Goal: Task Accomplishment & Management: Manage account settings

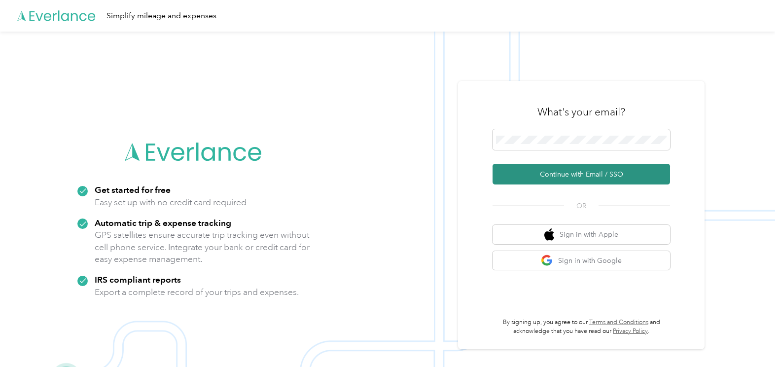
click at [551, 170] on button "Continue with Email / SSO" at bounding box center [580, 174] width 177 height 21
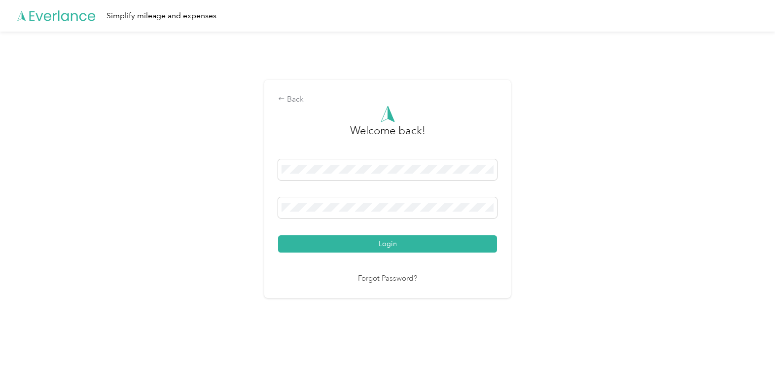
click at [278, 235] on button "Login" at bounding box center [387, 243] width 219 height 17
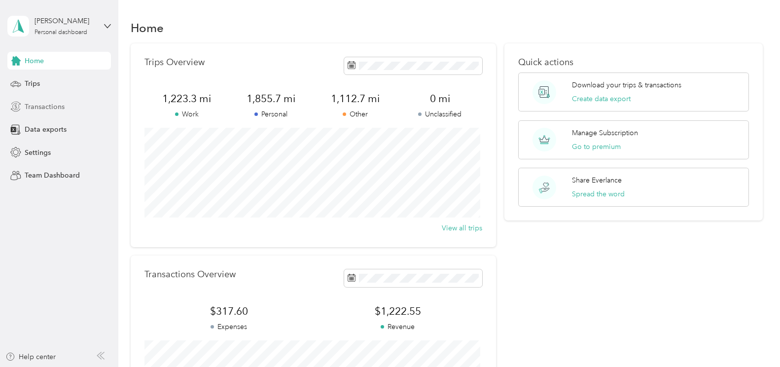
click at [33, 107] on span "Transactions" at bounding box center [45, 107] width 40 height 10
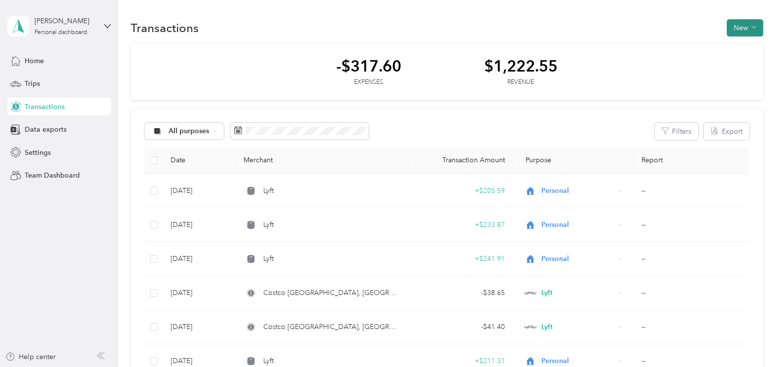
click at [745, 27] on button "New" at bounding box center [744, 27] width 36 height 17
click at [733, 45] on span "Expense" at bounding box center [739, 46] width 27 height 10
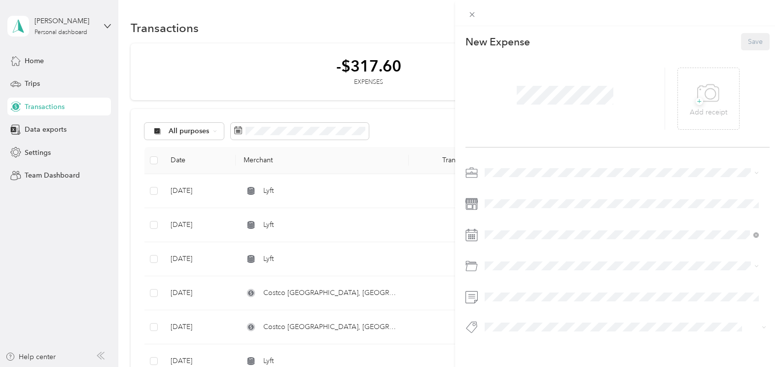
click at [514, 93] on span at bounding box center [565, 95] width 104 height 26
click at [181, 289] on div "This expense cannot be edited because it is either under review, approved, or p…" at bounding box center [390, 183] width 780 height 367
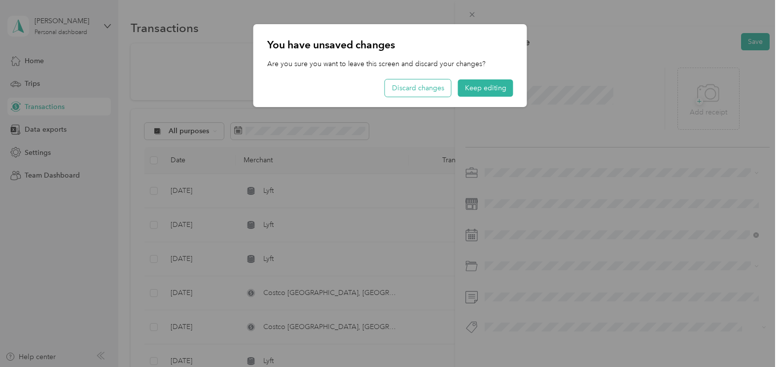
click at [439, 91] on button "Discard changes" at bounding box center [418, 87] width 66 height 17
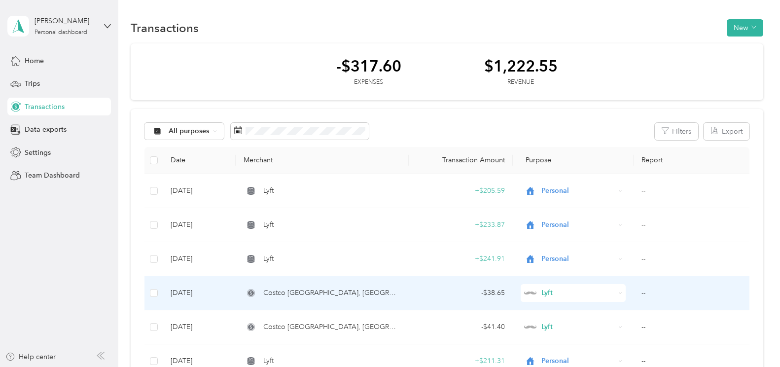
click at [187, 295] on td "[DATE]" at bounding box center [199, 293] width 72 height 34
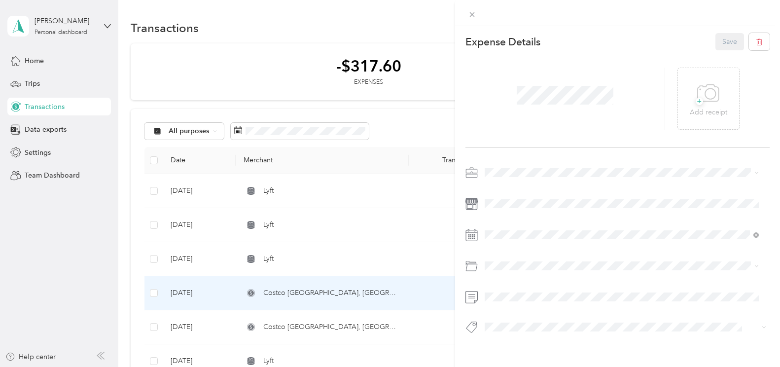
click at [124, 225] on div "This expense cannot be edited because it is either under review, approved, or p…" at bounding box center [390, 183] width 780 height 367
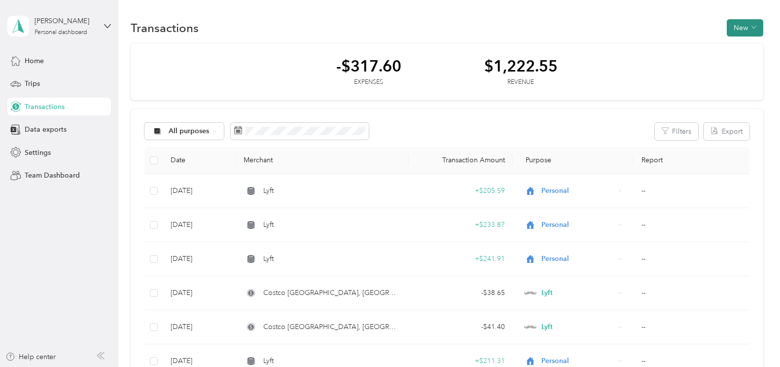
click at [747, 28] on button "New" at bounding box center [744, 27] width 36 height 17
click at [738, 47] on span "Expense" at bounding box center [739, 46] width 27 height 10
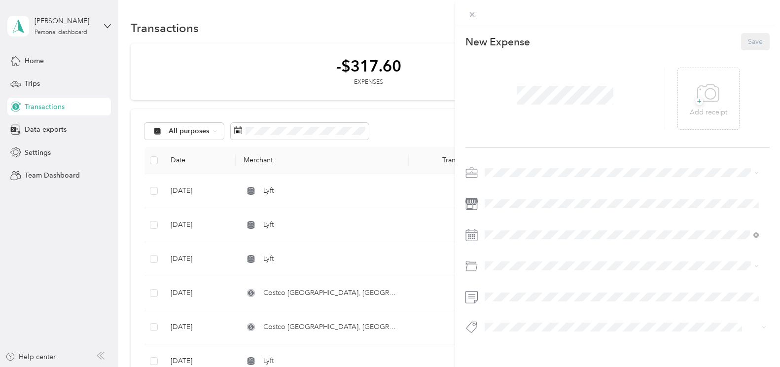
click at [496, 223] on span "Lyft" at bounding box center [493, 220] width 10 height 8
click at [470, 232] on icon at bounding box center [471, 235] width 12 height 12
click at [508, 98] on icon at bounding box center [509, 101] width 10 height 10
click at [542, 149] on div "6" at bounding box center [543, 150] width 13 height 12
click at [505, 151] on li "Gasoline" at bounding box center [621, 146] width 281 height 17
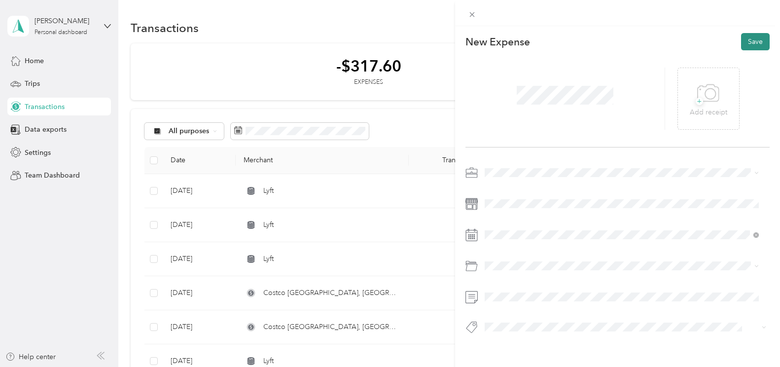
click at [748, 40] on button "Save" at bounding box center [755, 41] width 29 height 17
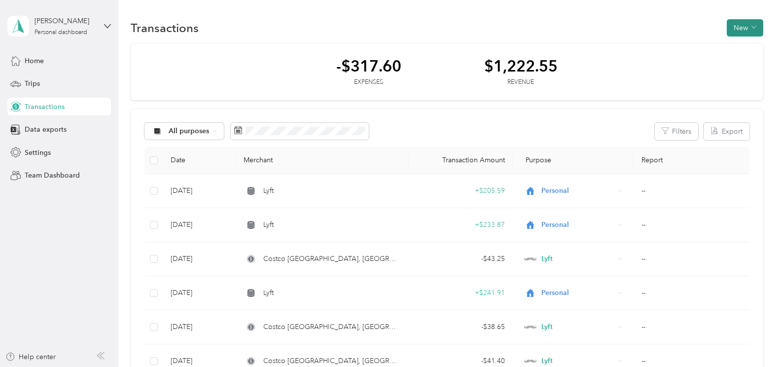
click at [754, 30] on button "New" at bounding box center [744, 27] width 36 height 17
click at [743, 44] on span "Expense" at bounding box center [739, 46] width 27 height 10
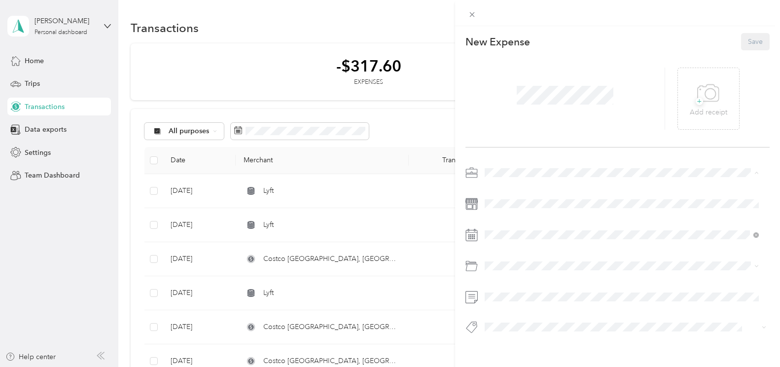
click at [496, 222] on span "Lyft" at bounding box center [493, 224] width 10 height 8
click at [497, 208] on span at bounding box center [625, 204] width 288 height 16
click at [499, 197] on span at bounding box center [625, 204] width 288 height 16
click at [507, 103] on icon at bounding box center [509, 101] width 10 height 10
click at [507, 166] on div "10" at bounding box center [505, 166] width 13 height 12
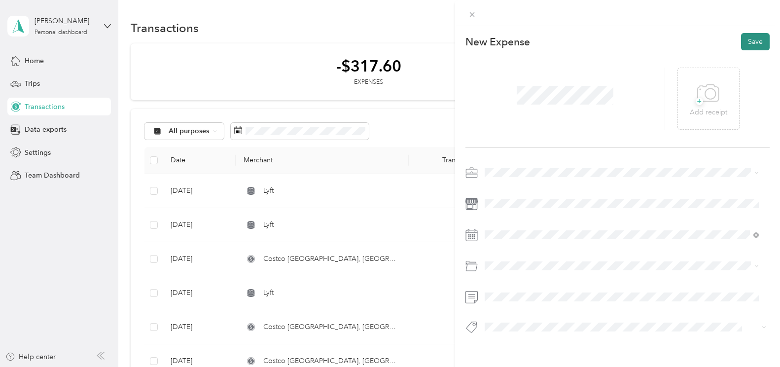
click at [741, 42] on button "Save" at bounding box center [755, 41] width 29 height 17
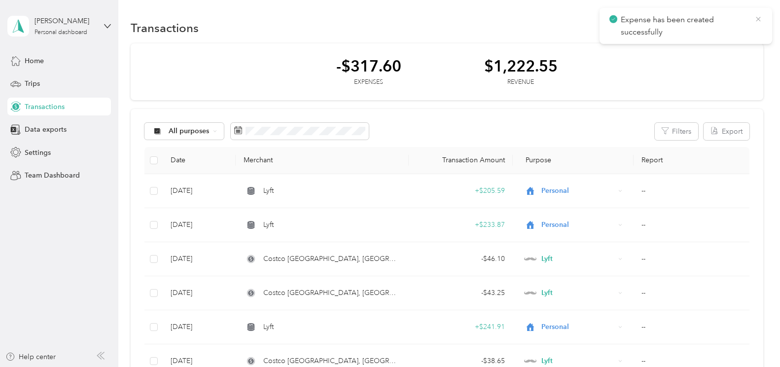
click at [758, 15] on icon at bounding box center [758, 19] width 8 height 9
click at [751, 24] on span "button" at bounding box center [753, 28] width 5 height 8
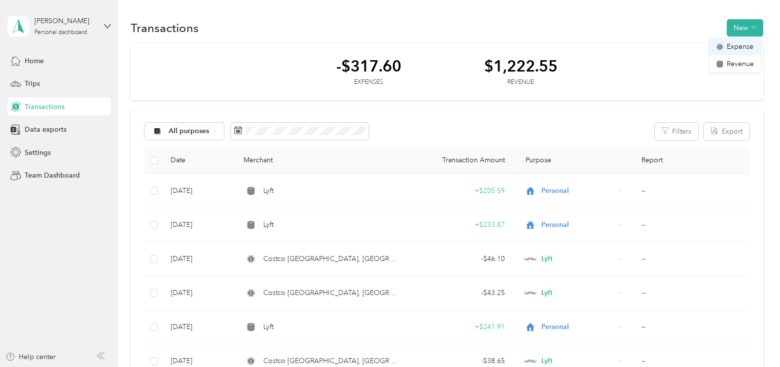
click at [728, 45] on span "Expense" at bounding box center [739, 46] width 27 height 10
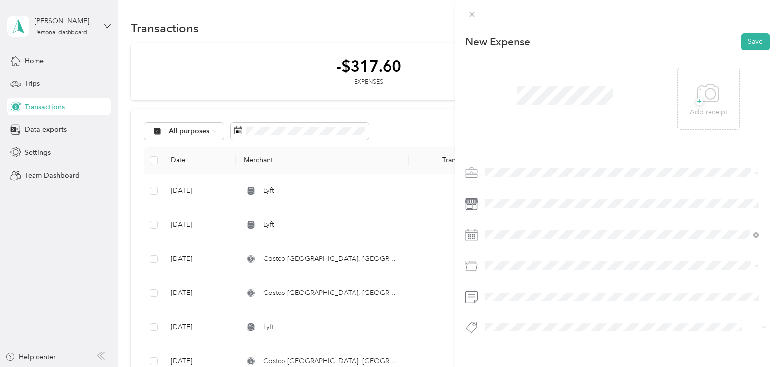
click at [502, 222] on div "Lyft" at bounding box center [621, 224] width 267 height 10
click at [481, 205] on span at bounding box center [625, 204] width 288 height 16
click at [510, 149] on div "Gasoline" at bounding box center [621, 150] width 267 height 10
click at [748, 40] on button "Save" at bounding box center [755, 41] width 29 height 17
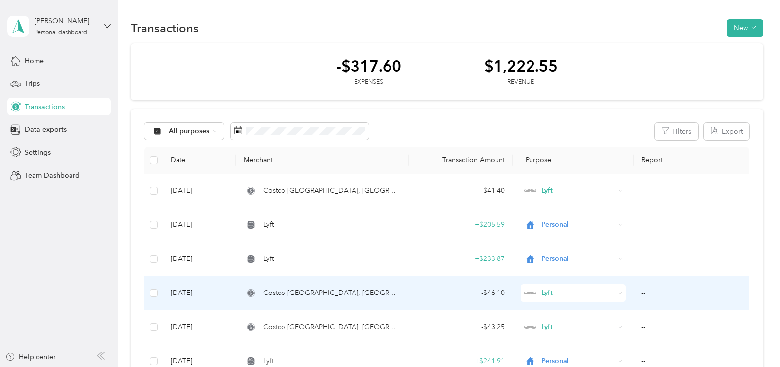
click at [327, 294] on div "Costco [GEOGRAPHIC_DATA], [GEOGRAPHIC_DATA]" at bounding box center [321, 292] width 157 height 11
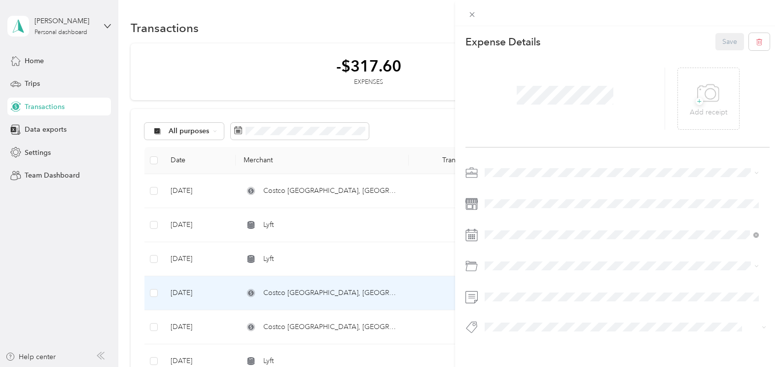
click at [513, 147] on span "Gasoline" at bounding box center [501, 148] width 27 height 8
click at [718, 36] on button "Save" at bounding box center [729, 41] width 29 height 17
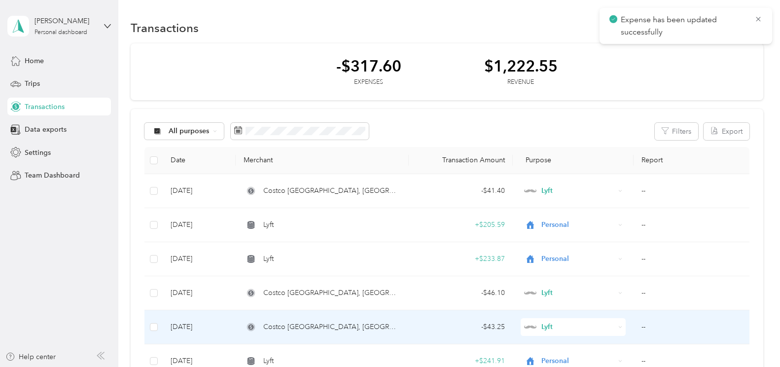
click at [267, 326] on span "Costco [GEOGRAPHIC_DATA], [GEOGRAPHIC_DATA]" at bounding box center [332, 326] width 138 height 11
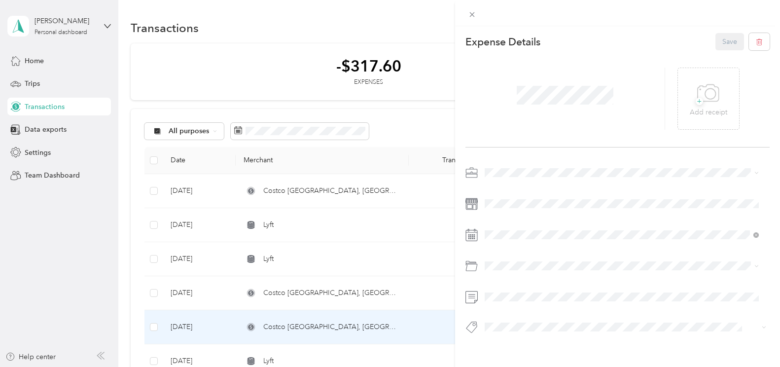
click at [147, 109] on div "This expense cannot be edited because it is either under review, approved, or p…" at bounding box center [390, 183] width 780 height 367
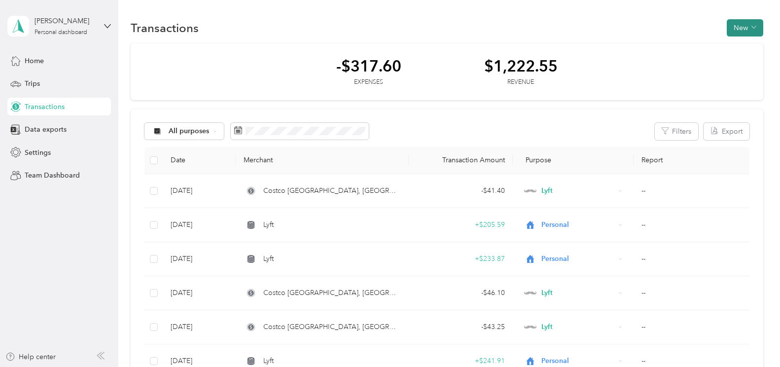
click at [745, 28] on button "New" at bounding box center [744, 27] width 36 height 17
click at [733, 47] on span "Expense" at bounding box center [739, 46] width 27 height 10
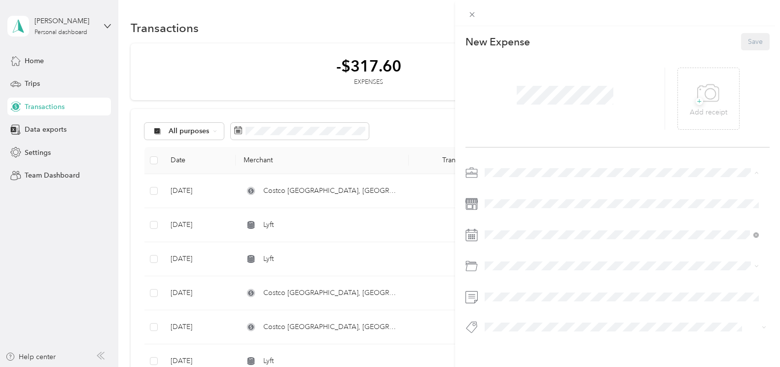
click at [490, 222] on span "Lyft" at bounding box center [493, 224] width 10 height 8
click at [506, 99] on icon at bounding box center [509, 101] width 10 height 10
click at [505, 178] on div "17" at bounding box center [505, 181] width 13 height 12
click at [511, 151] on li "Gasoline" at bounding box center [621, 149] width 281 height 17
click at [746, 41] on button "Save" at bounding box center [755, 41] width 29 height 17
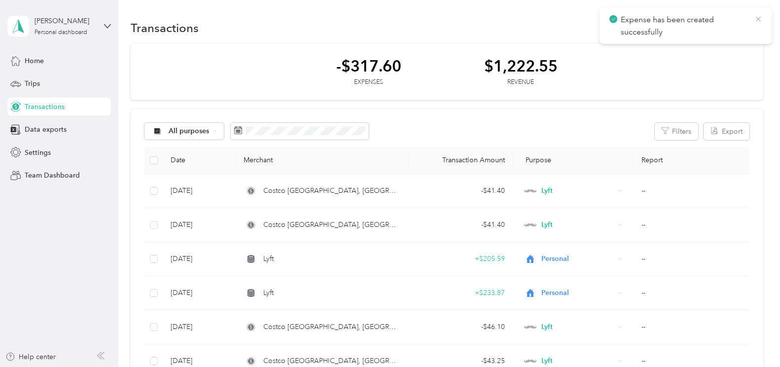
click at [759, 19] on icon at bounding box center [758, 19] width 8 height 9
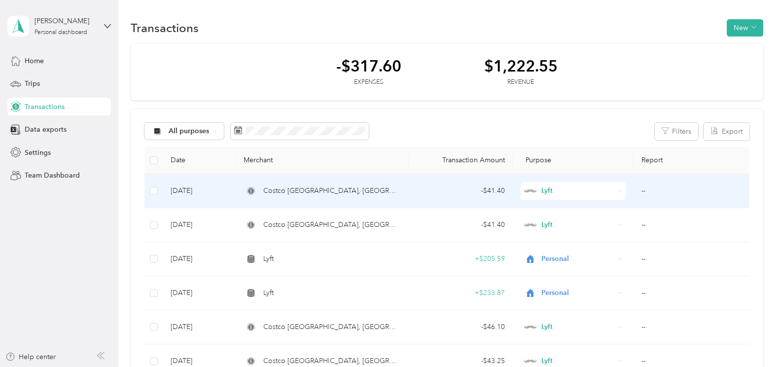
click at [208, 188] on td "[DATE]" at bounding box center [199, 191] width 72 height 34
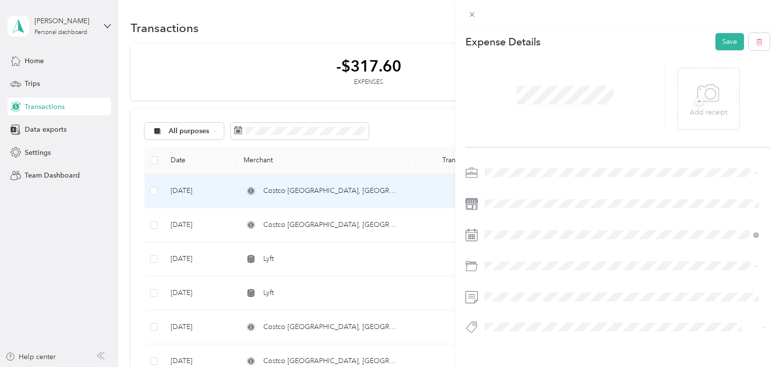
click at [471, 236] on icon at bounding box center [471, 235] width 12 height 12
click at [476, 235] on icon at bounding box center [471, 235] width 12 height 12
click at [468, 235] on rect at bounding box center [468, 234] width 1 height 1
click at [507, 103] on icon at bounding box center [509, 101] width 10 height 10
click at [568, 182] on div "22" at bounding box center [568, 181] width 13 height 12
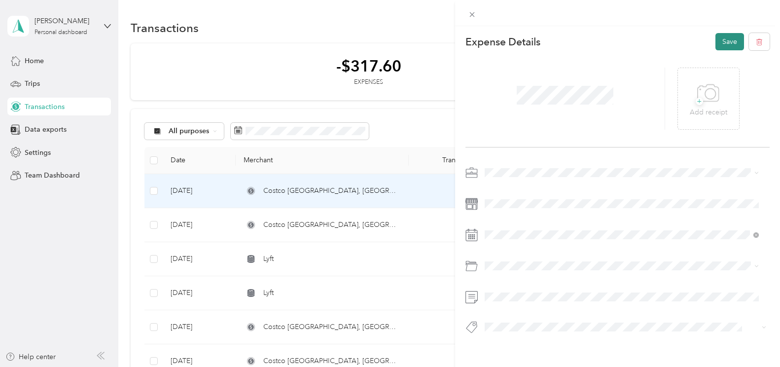
click at [723, 44] on button "Save" at bounding box center [729, 41] width 29 height 17
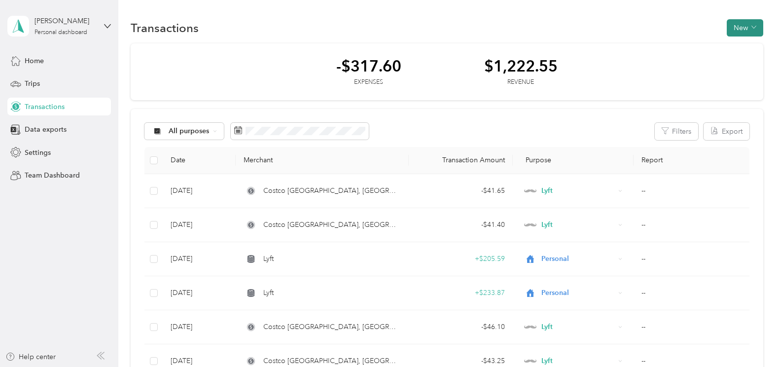
click at [742, 22] on button "New" at bounding box center [744, 27] width 36 height 17
click at [738, 46] on span "Expense" at bounding box center [739, 46] width 27 height 10
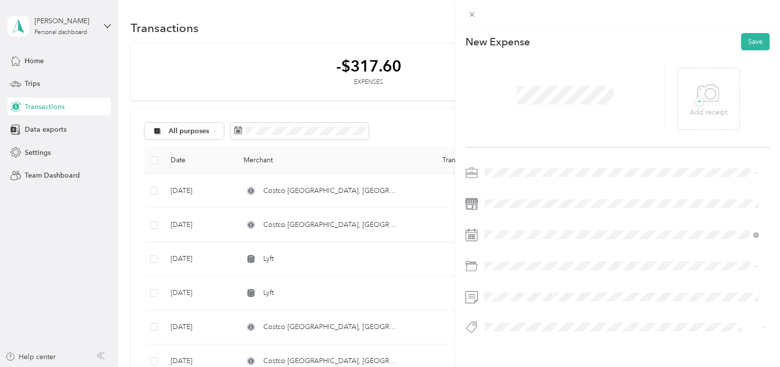
click at [506, 178] on span at bounding box center [625, 173] width 288 height 16
click at [496, 226] on li "Lyft" at bounding box center [621, 224] width 281 height 17
click at [507, 97] on icon at bounding box center [509, 101] width 10 height 10
click at [532, 196] on div "26" at bounding box center [530, 197] width 13 height 12
click at [743, 40] on button "Save" at bounding box center [755, 41] width 29 height 17
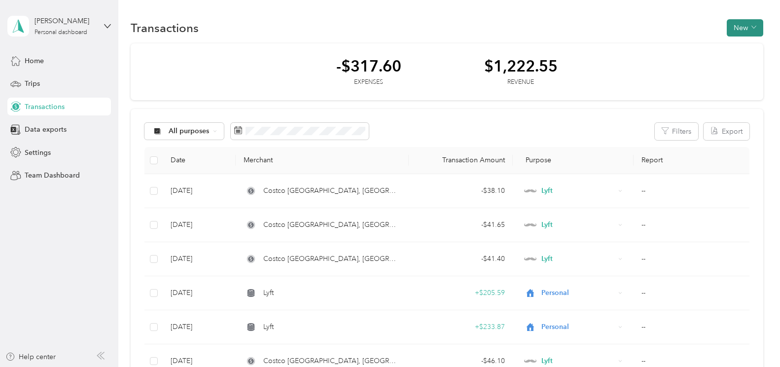
click at [730, 23] on button "New" at bounding box center [744, 27] width 36 height 17
click at [732, 44] on span "Expense" at bounding box center [739, 46] width 27 height 10
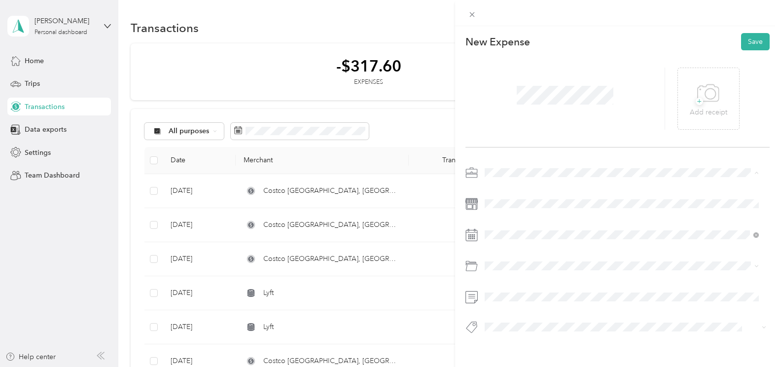
click at [500, 223] on div "Lyft" at bounding box center [621, 224] width 267 height 10
click at [508, 97] on icon at bounding box center [509, 101] width 10 height 10
click at [503, 211] on div "31" at bounding box center [505, 212] width 13 height 12
click at [507, 149] on span "Gasoline" at bounding box center [501, 150] width 27 height 8
click at [751, 43] on button "Save" at bounding box center [755, 41] width 29 height 17
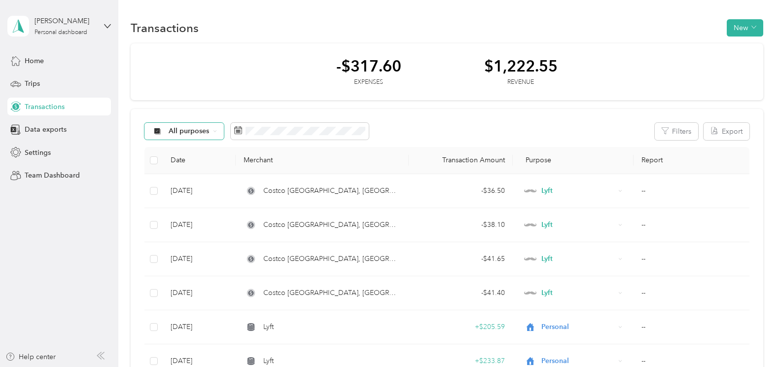
click at [196, 128] on span "All purposes" at bounding box center [189, 131] width 41 height 7
click at [484, 128] on div "All purposes Filters Export" at bounding box center [446, 131] width 605 height 17
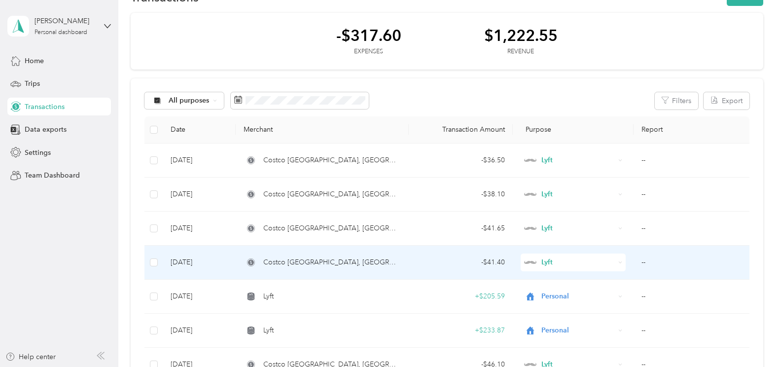
scroll to position [246, 0]
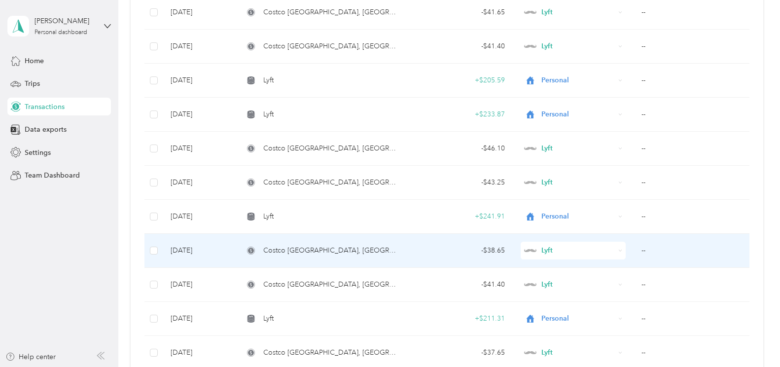
click at [279, 253] on span "Costco [GEOGRAPHIC_DATA], [GEOGRAPHIC_DATA]" at bounding box center [332, 250] width 138 height 11
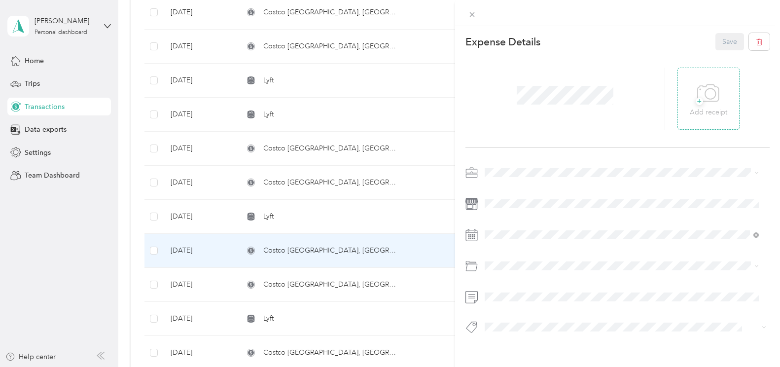
click at [704, 103] on icon at bounding box center [708, 93] width 22 height 27
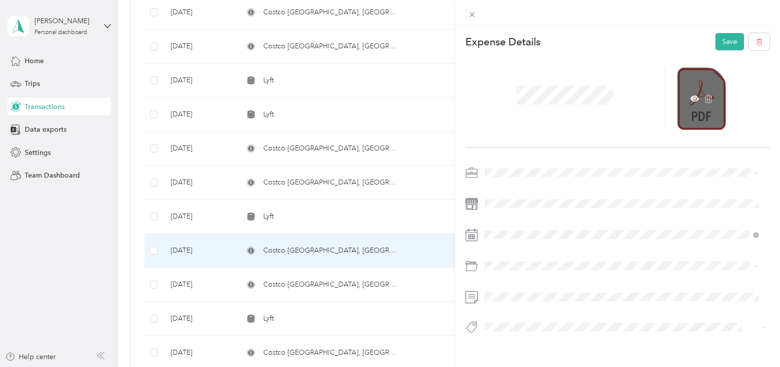
click at [702, 109] on div at bounding box center [701, 99] width 48 height 62
click at [690, 97] on icon at bounding box center [694, 99] width 9 height 6
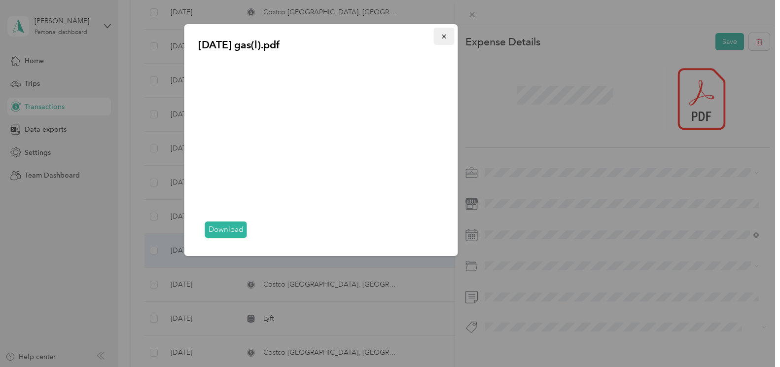
click at [445, 36] on icon "button" at bounding box center [444, 36] width 7 height 7
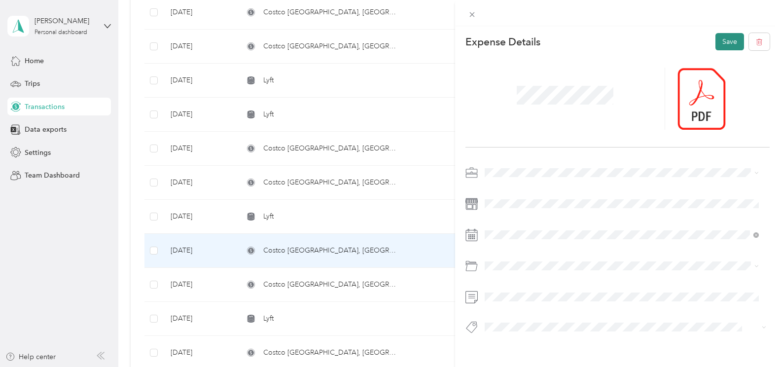
click at [723, 38] on button "Save" at bounding box center [729, 41] width 29 height 17
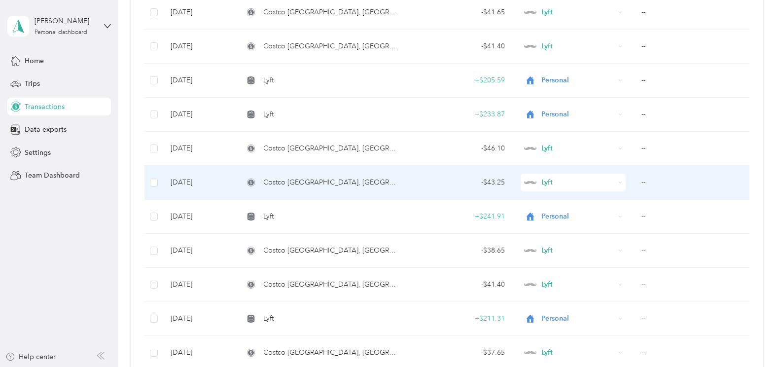
click at [193, 180] on td "[DATE]" at bounding box center [199, 183] width 72 height 34
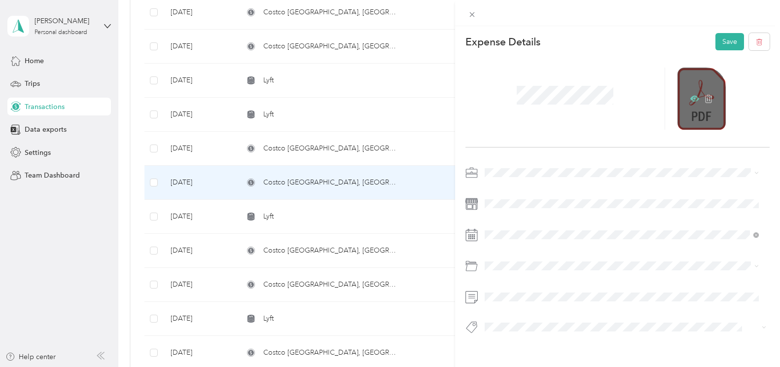
click at [690, 97] on icon at bounding box center [694, 99] width 9 height 6
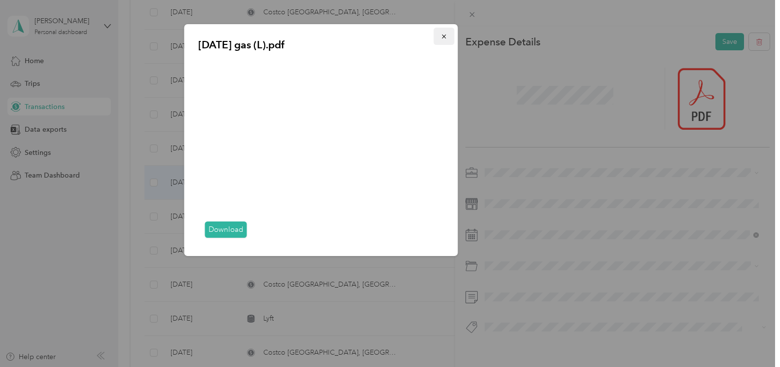
click at [443, 34] on icon "button" at bounding box center [444, 36] width 7 height 7
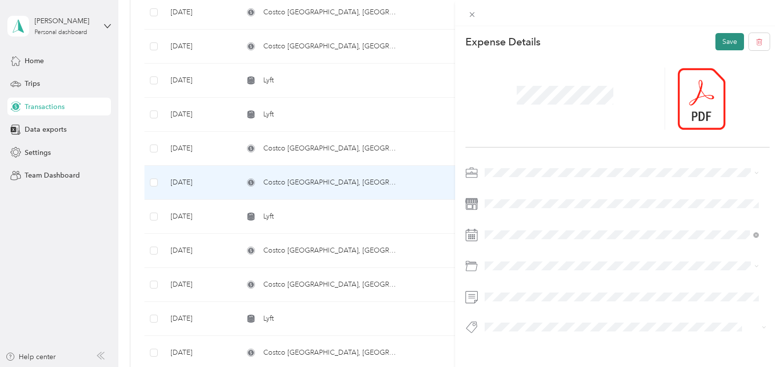
click at [715, 36] on button "Save" at bounding box center [729, 41] width 29 height 17
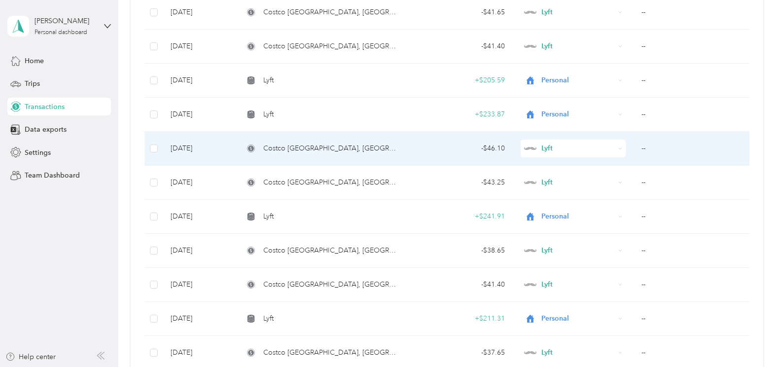
click at [282, 147] on span "Costco [GEOGRAPHIC_DATA], [GEOGRAPHIC_DATA]" at bounding box center [332, 148] width 138 height 11
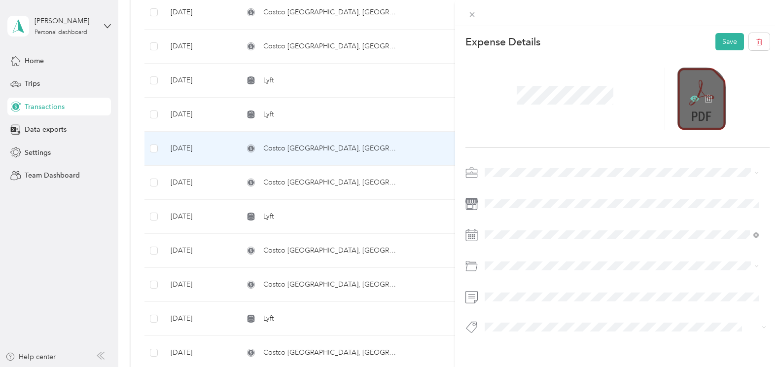
click at [691, 97] on icon at bounding box center [694, 99] width 9 height 6
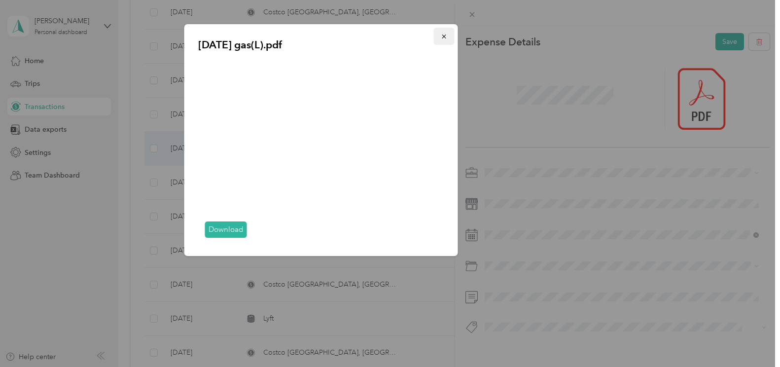
click at [441, 36] on icon "button" at bounding box center [444, 36] width 7 height 7
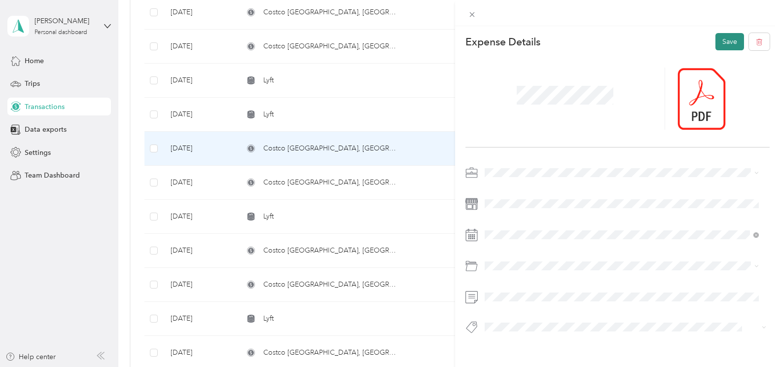
click at [725, 39] on button "Save" at bounding box center [729, 41] width 29 height 17
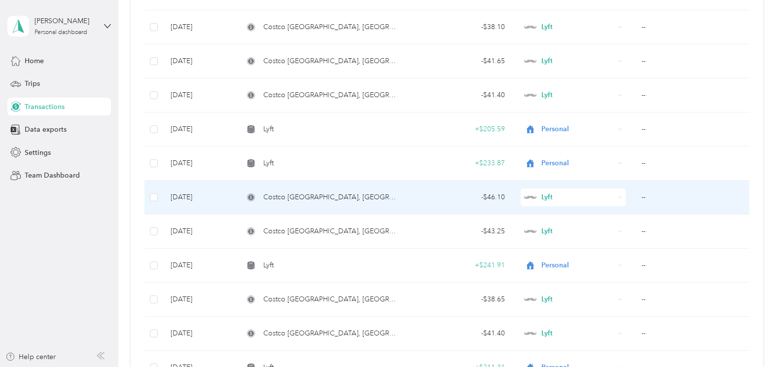
scroll to position [197, 0]
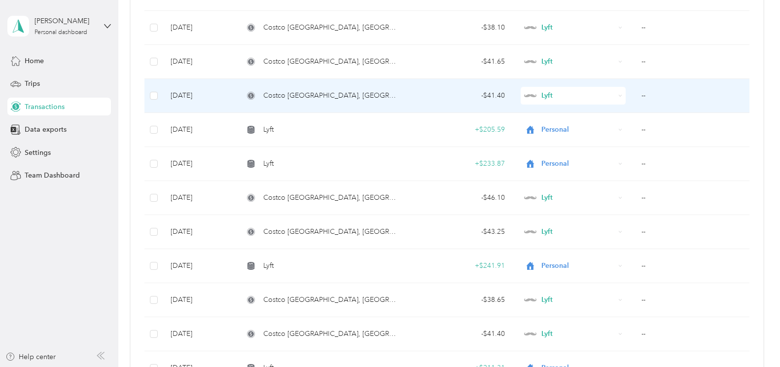
click at [205, 96] on td "[DATE]" at bounding box center [199, 96] width 72 height 34
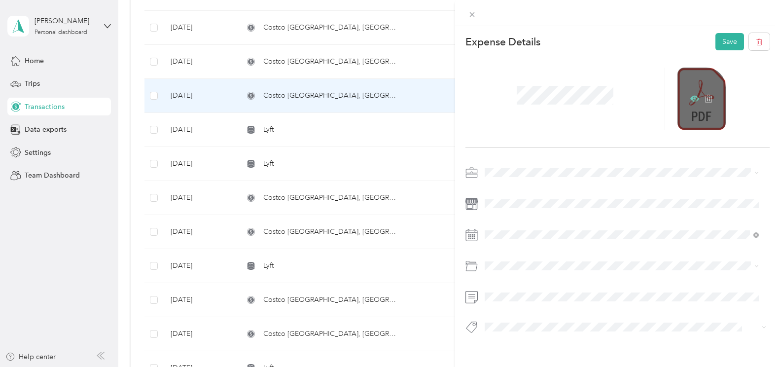
click at [690, 97] on icon at bounding box center [694, 98] width 9 height 9
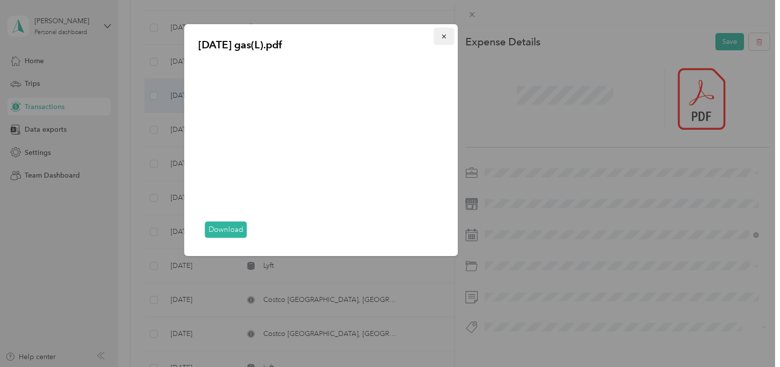
click at [444, 37] on icon "button" at bounding box center [444, 37] width 4 height 4
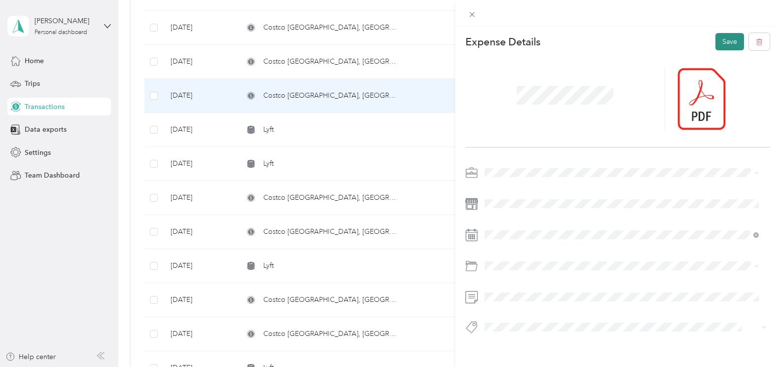
click at [715, 40] on button "Save" at bounding box center [729, 41] width 29 height 17
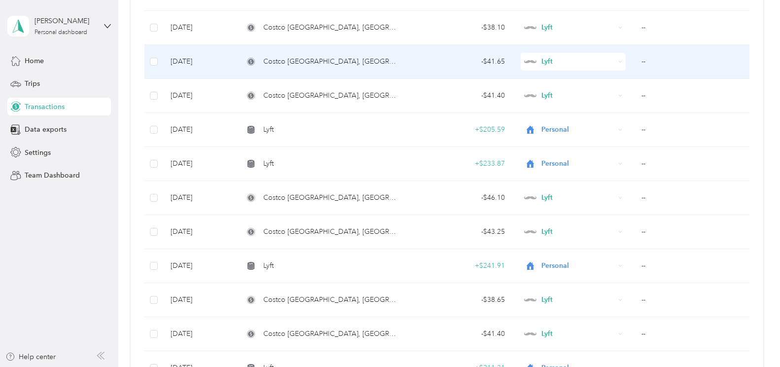
click at [311, 61] on span "Costco [GEOGRAPHIC_DATA], [GEOGRAPHIC_DATA]" at bounding box center [332, 61] width 138 height 11
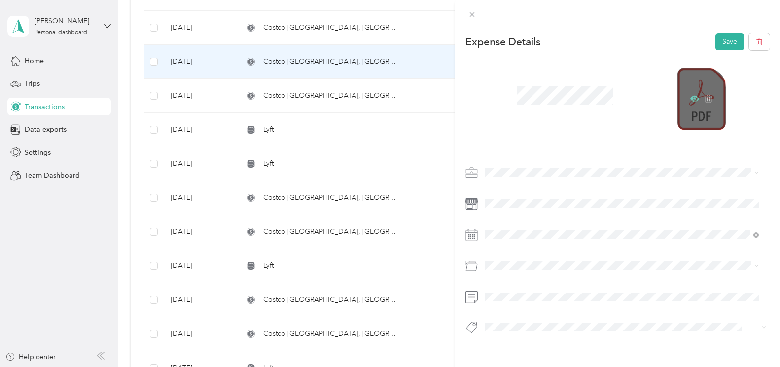
click at [690, 96] on icon at bounding box center [694, 99] width 9 height 6
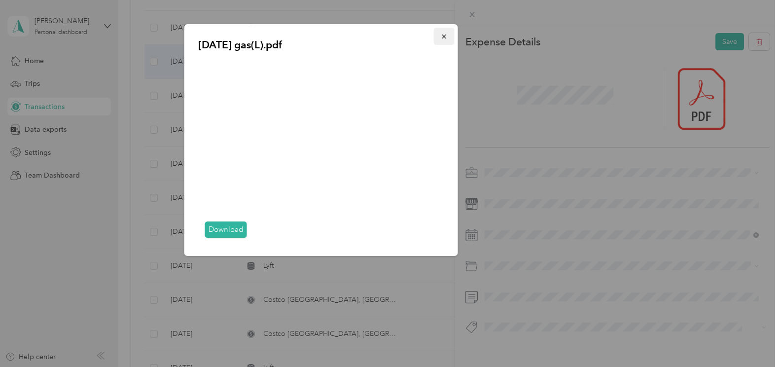
click at [446, 34] on icon "button" at bounding box center [444, 36] width 7 height 7
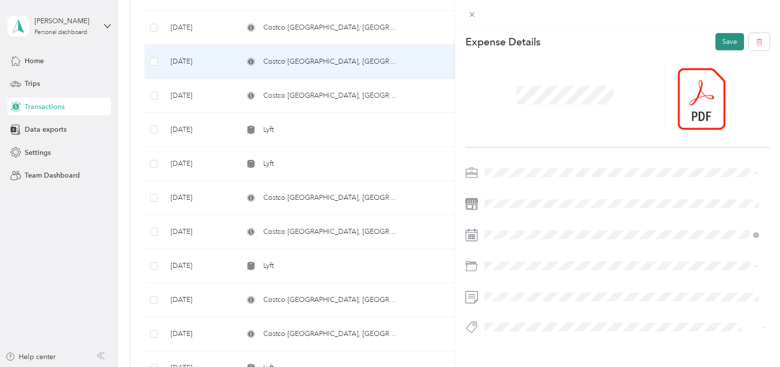
click at [725, 41] on button "Save" at bounding box center [729, 41] width 29 height 17
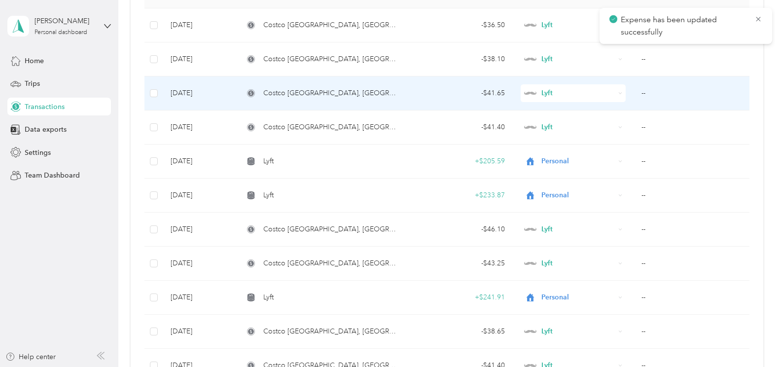
scroll to position [148, 0]
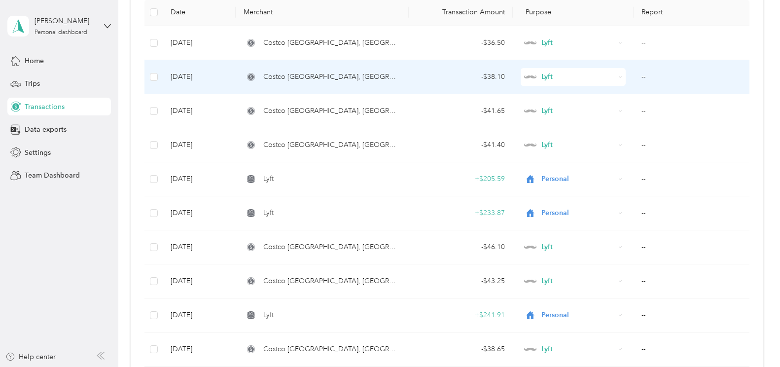
click at [182, 77] on td "[DATE]" at bounding box center [199, 77] width 72 height 34
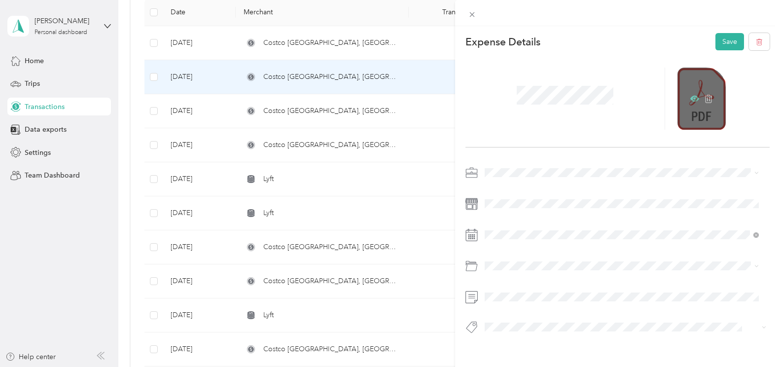
click at [690, 97] on icon at bounding box center [694, 99] width 9 height 6
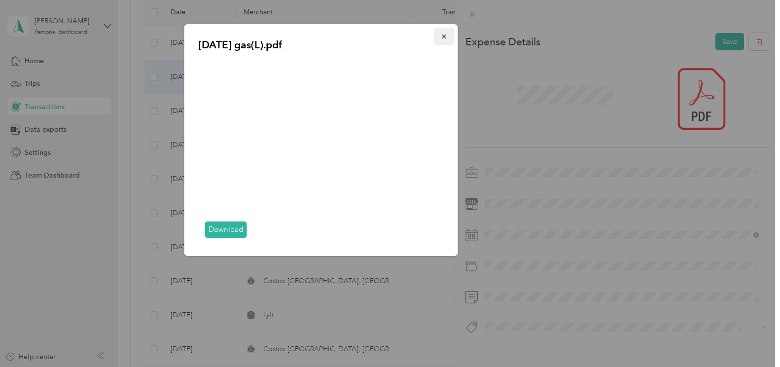
click at [443, 35] on icon "button" at bounding box center [444, 37] width 4 height 4
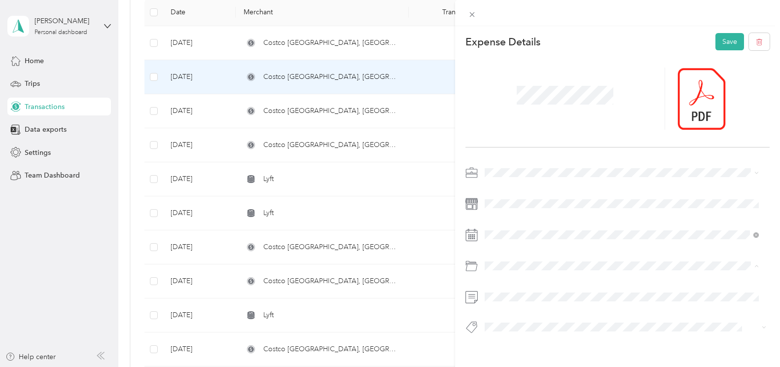
click at [511, 150] on div "Gasoline" at bounding box center [621, 150] width 267 height 10
click at [721, 39] on button "Save" at bounding box center [729, 41] width 29 height 17
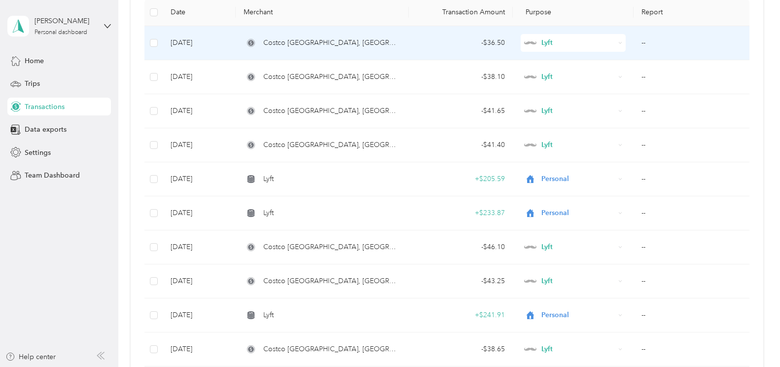
click at [274, 38] on span "Costco [GEOGRAPHIC_DATA], [GEOGRAPHIC_DATA]" at bounding box center [332, 42] width 138 height 11
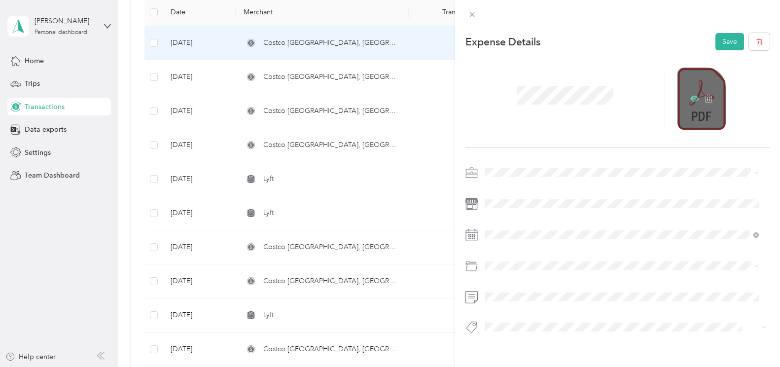
click at [690, 97] on icon at bounding box center [694, 98] width 9 height 9
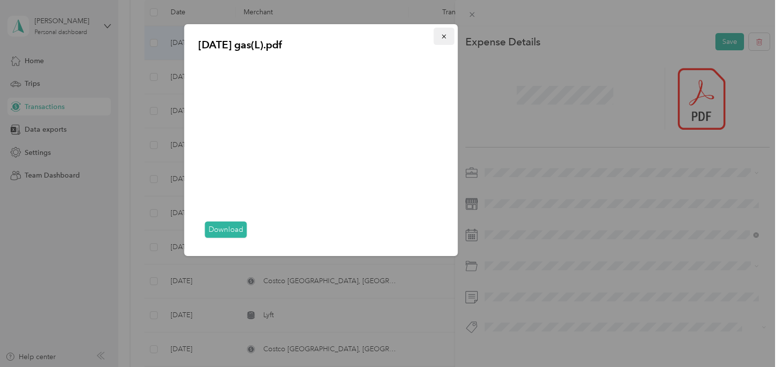
click at [447, 37] on icon "button" at bounding box center [444, 36] width 7 height 7
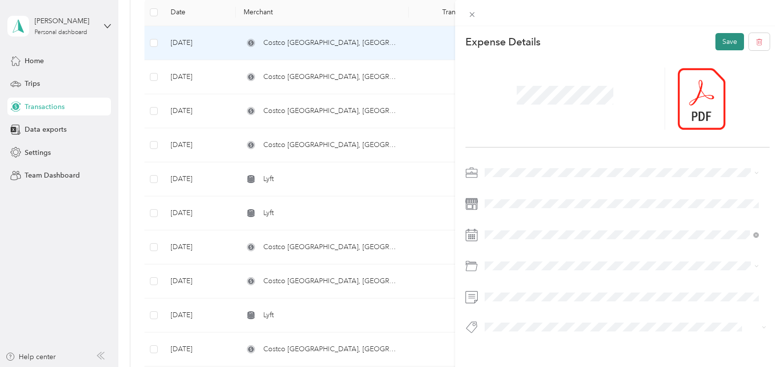
click at [715, 42] on button "Save" at bounding box center [729, 41] width 29 height 17
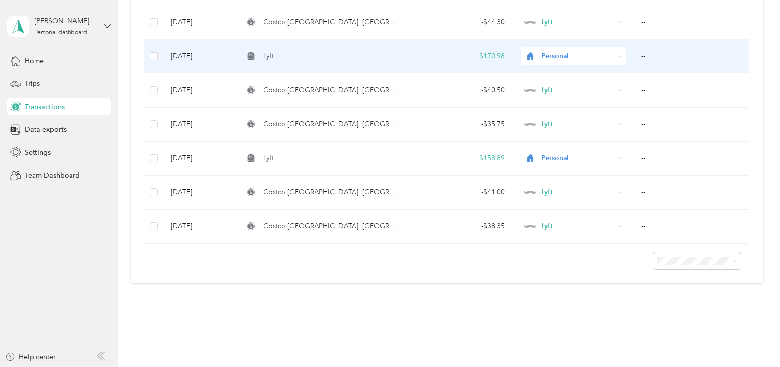
scroll to position [629, 0]
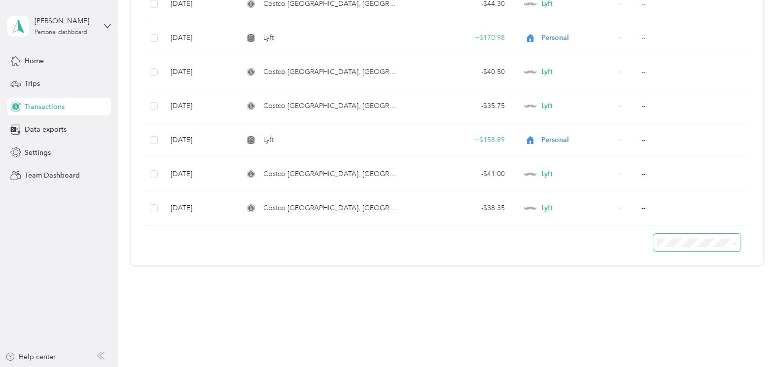
click at [729, 242] on span at bounding box center [733, 242] width 8 height 10
click at [664, 278] on div "50 per load" at bounding box center [693, 278] width 73 height 10
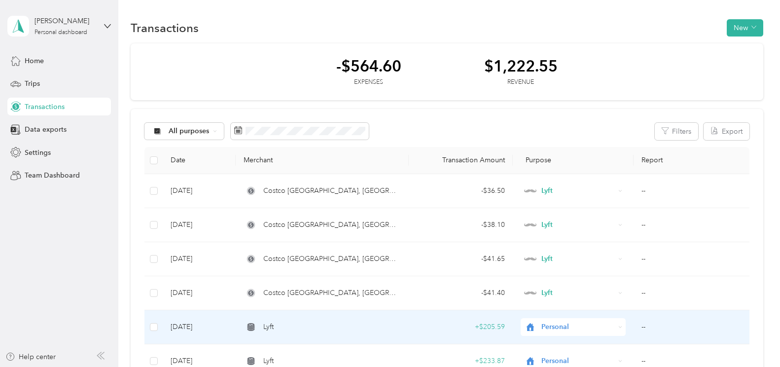
click at [270, 322] on span "Lyft" at bounding box center [268, 326] width 10 height 11
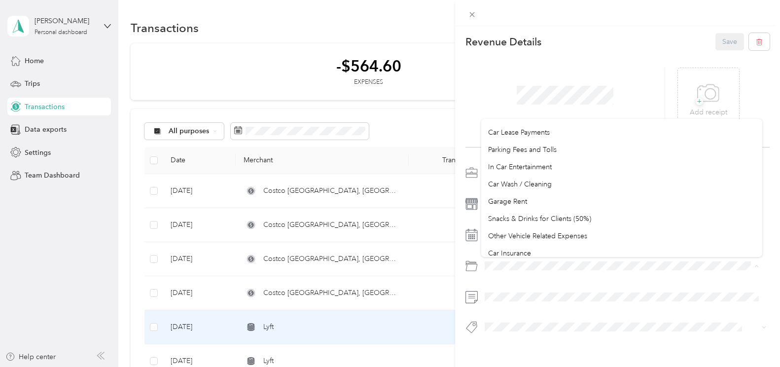
scroll to position [49, 0]
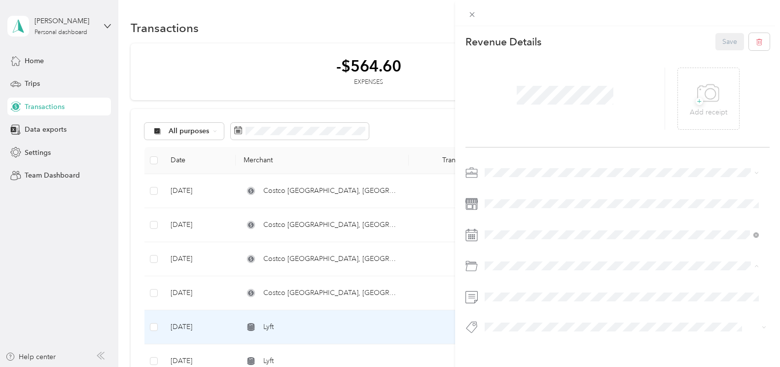
click at [291, 19] on div "This revenue cannot be edited because it is either under review, approved, or p…" at bounding box center [390, 183] width 780 height 367
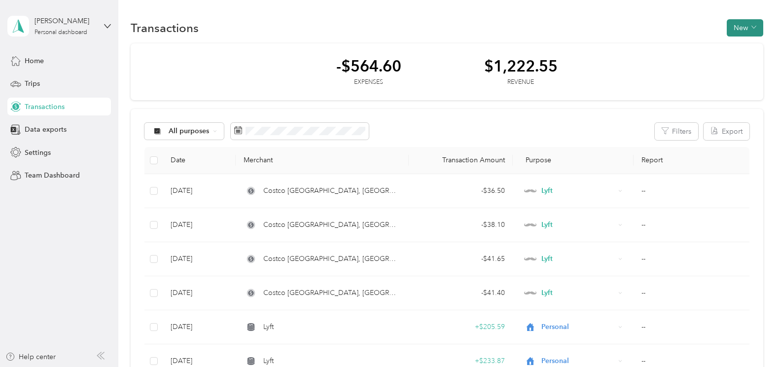
click at [735, 27] on button "New" at bounding box center [744, 27] width 36 height 17
click at [734, 64] on span "Revenue" at bounding box center [739, 64] width 27 height 10
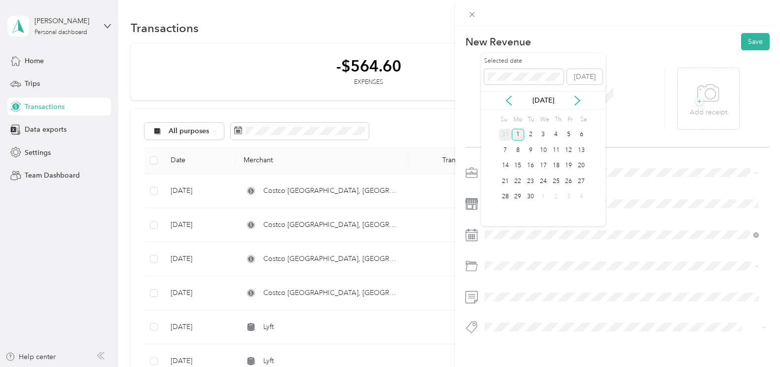
click at [506, 136] on div "31" at bounding box center [505, 135] width 13 height 12
click at [741, 36] on button "Save" at bounding box center [755, 41] width 29 height 17
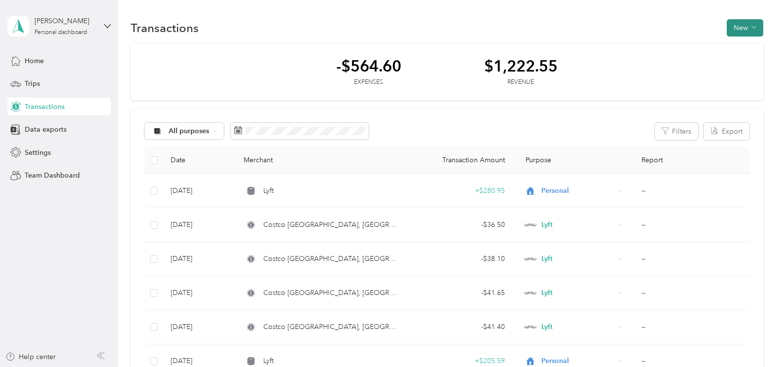
click at [743, 28] on button "New" at bounding box center [744, 27] width 36 height 17
click at [734, 63] on span "Revenue" at bounding box center [739, 64] width 27 height 10
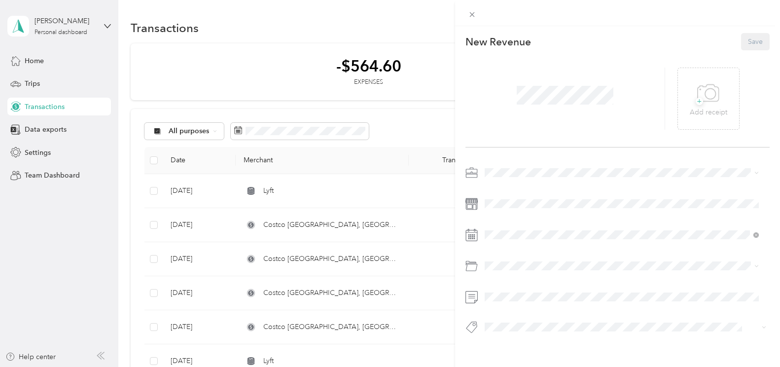
click at [580, 85] on span at bounding box center [565, 95] width 104 height 26
click at [508, 99] on icon at bounding box center [508, 100] width 5 height 9
click at [506, 197] on div "24" at bounding box center [505, 197] width 13 height 12
click at [747, 49] on button "Save" at bounding box center [755, 41] width 29 height 17
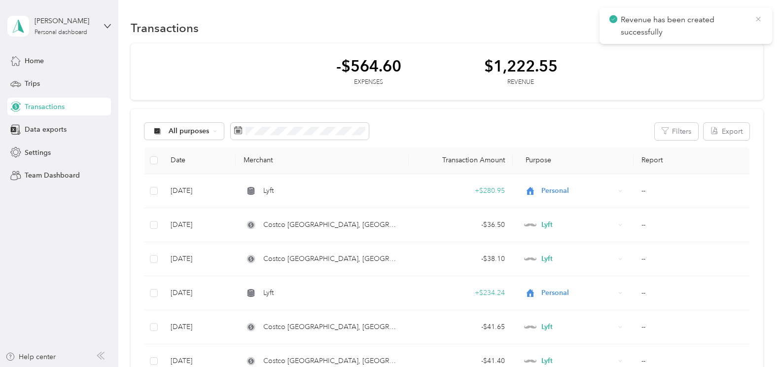
click at [759, 19] on icon at bounding box center [758, 19] width 8 height 9
click at [755, 26] on button "New" at bounding box center [744, 27] width 36 height 17
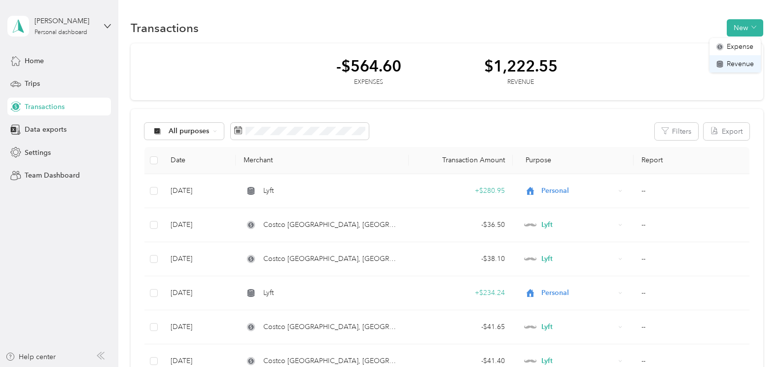
click at [733, 60] on span "Revenue" at bounding box center [739, 64] width 27 height 10
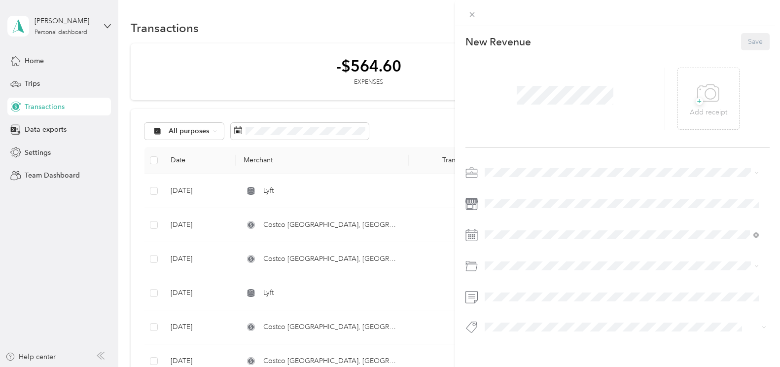
click at [200, 188] on div "This revenue cannot be edited because it is either under review, approved, or p…" at bounding box center [390, 183] width 780 height 367
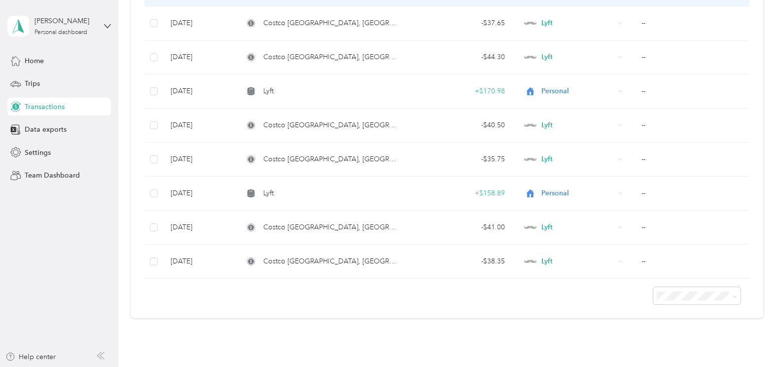
scroll to position [697, 0]
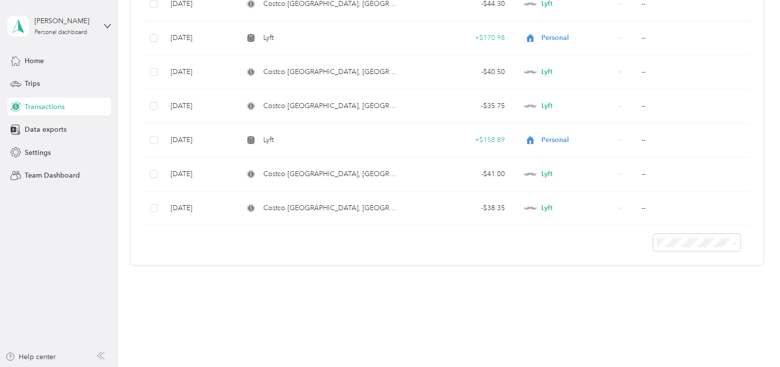
click at [663, 297] on li "100 per load" at bounding box center [694, 293] width 87 height 17
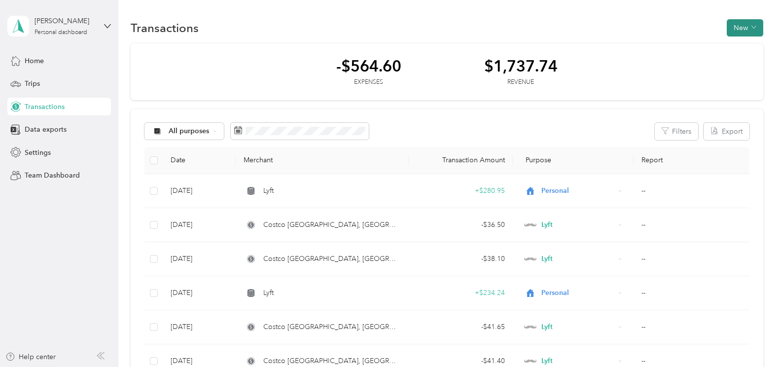
click at [752, 27] on icon "button" at bounding box center [753, 27] width 5 height 5
click at [742, 46] on span "Expense" at bounding box center [739, 46] width 27 height 10
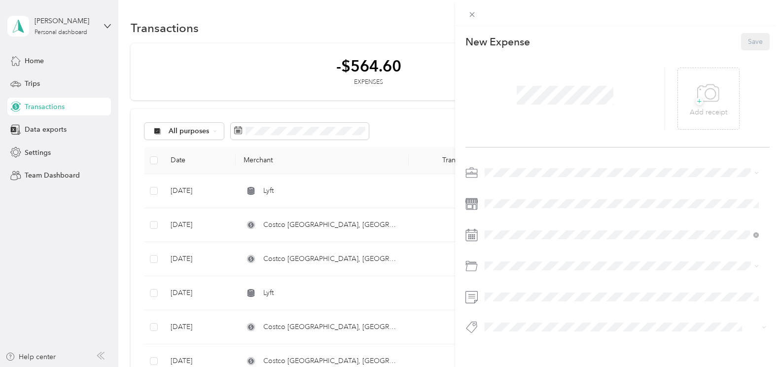
click at [226, 77] on div "This expense cannot be edited because it is either under review, approved, or p…" at bounding box center [390, 183] width 780 height 367
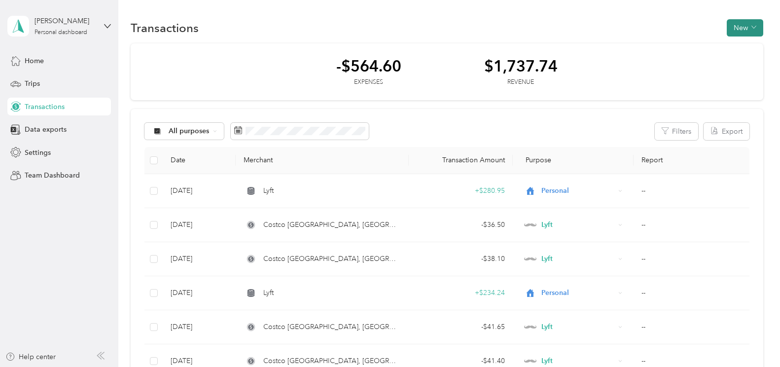
click at [751, 27] on icon "button" at bounding box center [753, 27] width 5 height 5
click at [730, 47] on span "Expense" at bounding box center [739, 46] width 27 height 10
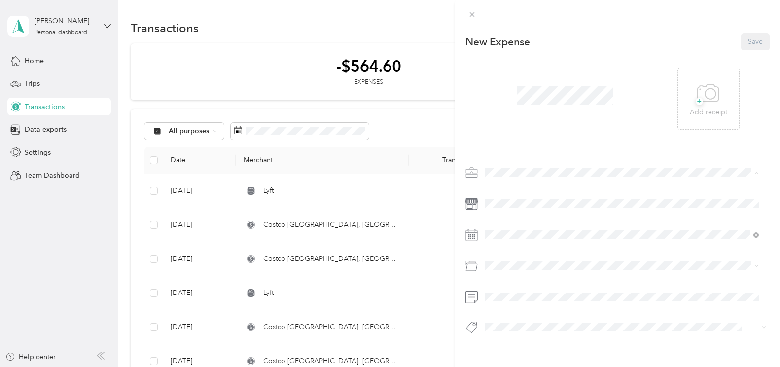
click at [494, 223] on div "Lyft" at bounding box center [621, 224] width 267 height 10
click at [477, 205] on div at bounding box center [617, 204] width 304 height 16
click at [508, 98] on icon at bounding box center [509, 101] width 10 height 10
click at [543, 192] on div "27" at bounding box center [543, 197] width 13 height 12
click at [526, 234] on span "Car Wash / Cleaning" at bounding box center [520, 236] width 64 height 8
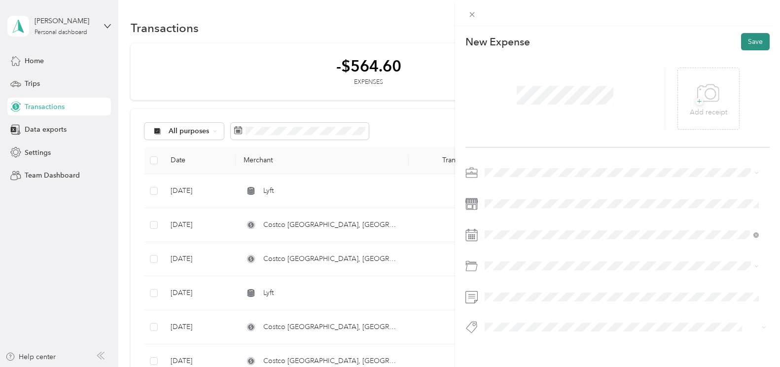
click at [747, 43] on button "Save" at bounding box center [755, 41] width 29 height 17
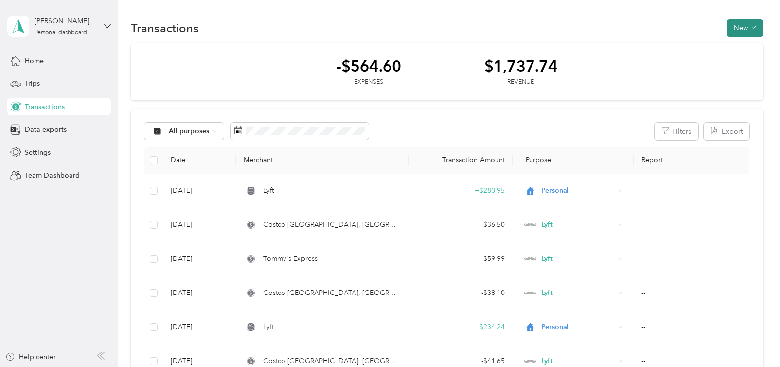
click at [752, 27] on icon "button" at bounding box center [753, 27] width 5 height 5
click at [728, 45] on span "Expense" at bounding box center [739, 46] width 27 height 10
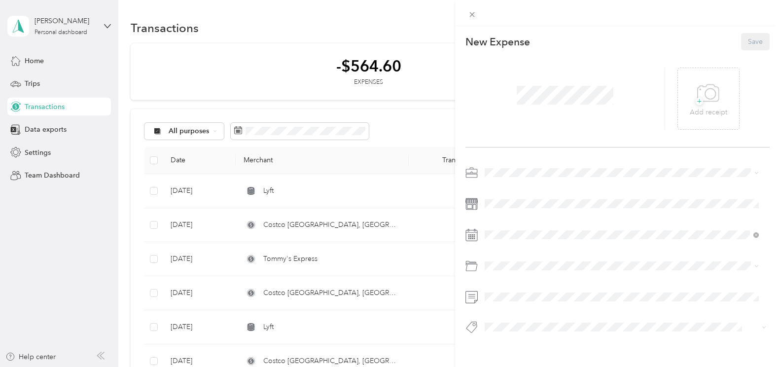
click at [493, 221] on span "Lyft" at bounding box center [493, 224] width 10 height 8
click at [511, 99] on icon at bounding box center [509, 101] width 10 height 10
click at [553, 196] on div "31" at bounding box center [556, 197] width 13 height 12
click at [505, 235] on span "Car Wash / Cleaning" at bounding box center [520, 232] width 64 height 8
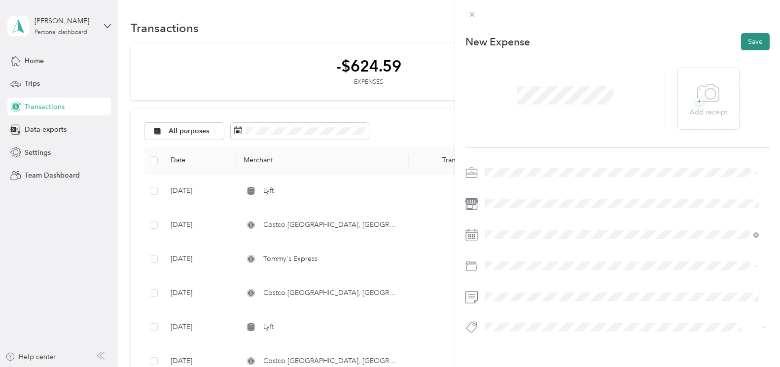
click at [749, 40] on button "Save" at bounding box center [755, 41] width 29 height 17
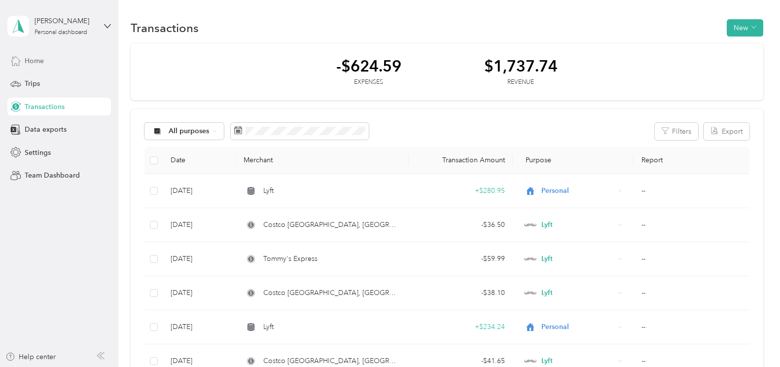
click at [34, 58] on span "Home" at bounding box center [34, 61] width 19 height 10
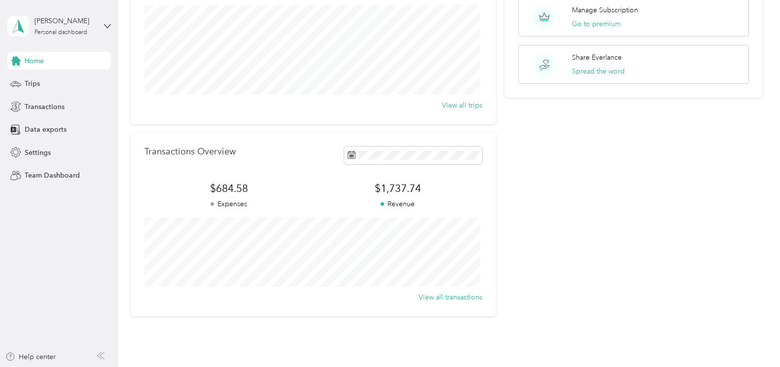
scroll to position [173, 0]
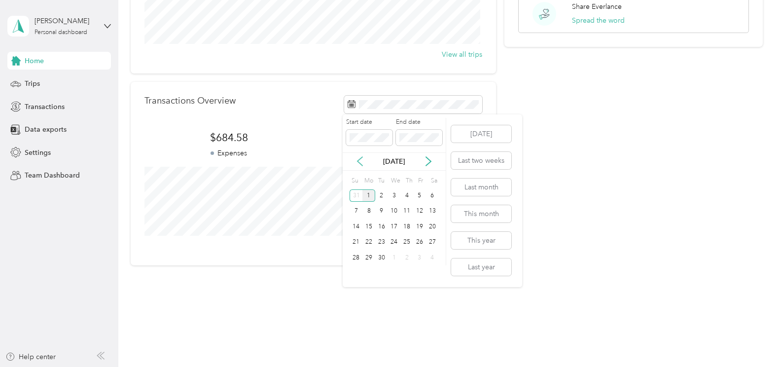
click at [359, 160] on icon at bounding box center [359, 161] width 5 height 9
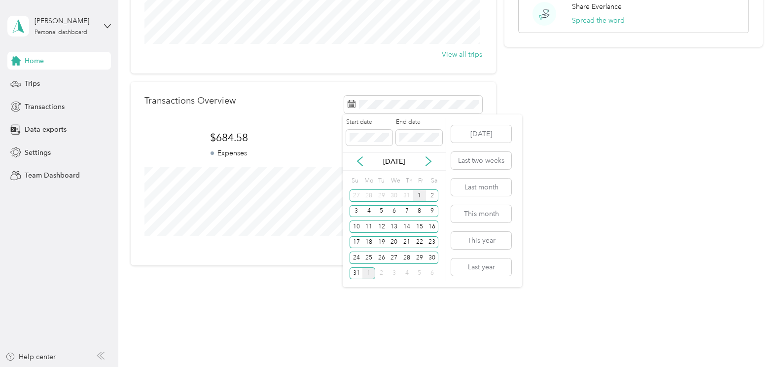
click at [418, 194] on div "1" at bounding box center [419, 195] width 13 height 12
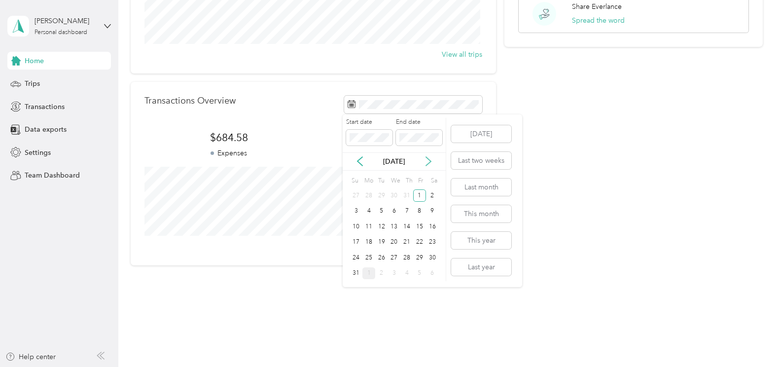
click at [427, 162] on icon at bounding box center [428, 161] width 10 height 10
click at [370, 195] on div "1" at bounding box center [368, 195] width 13 height 12
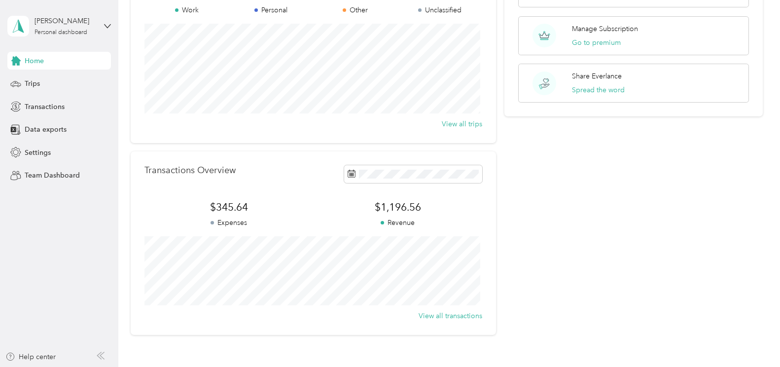
scroll to position [0, 0]
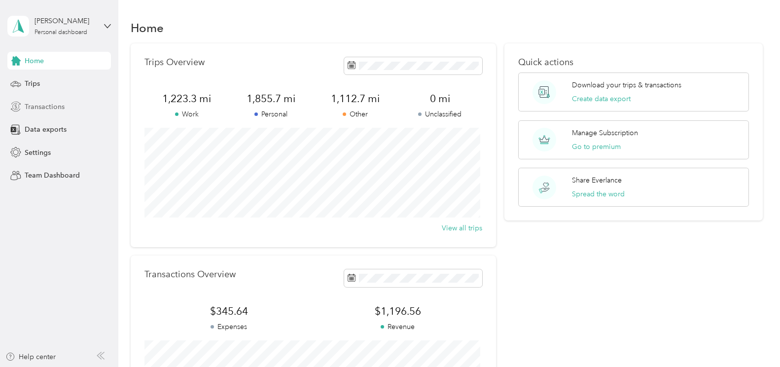
click at [52, 105] on span "Transactions" at bounding box center [45, 107] width 40 height 10
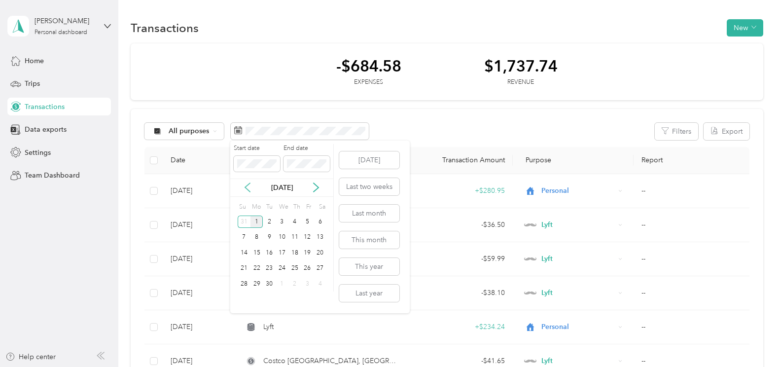
click at [248, 184] on icon at bounding box center [247, 187] width 10 height 10
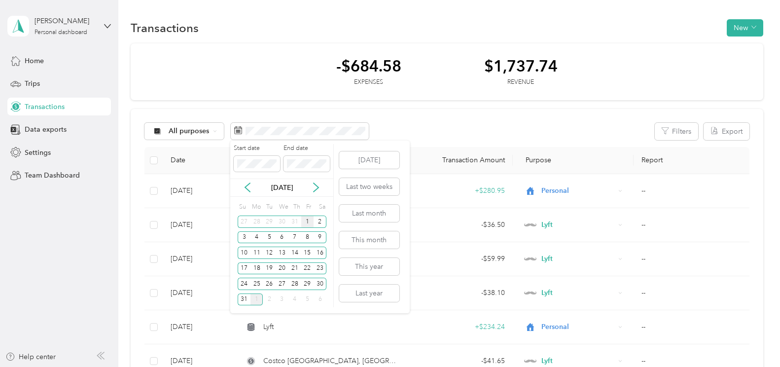
click at [309, 220] on div "1" at bounding box center [307, 221] width 13 height 12
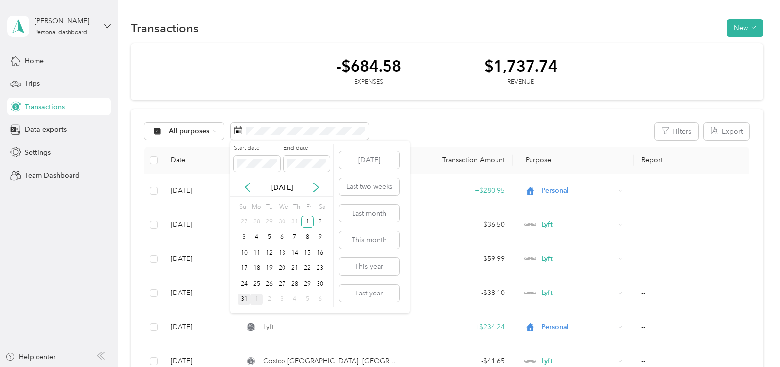
click at [244, 297] on div "31" at bounding box center [244, 299] width 13 height 12
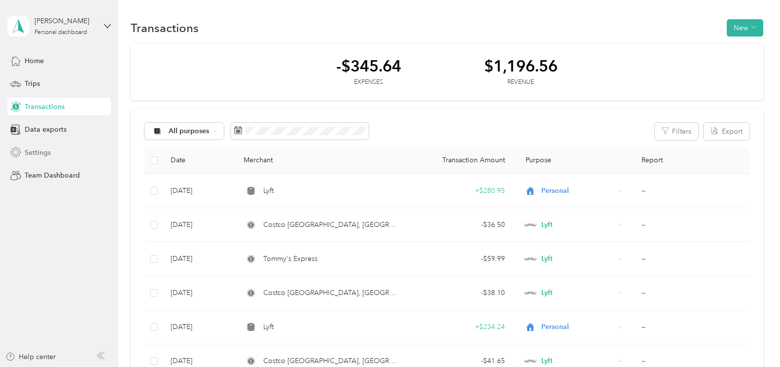
click at [44, 153] on span "Settings" at bounding box center [38, 152] width 26 height 10
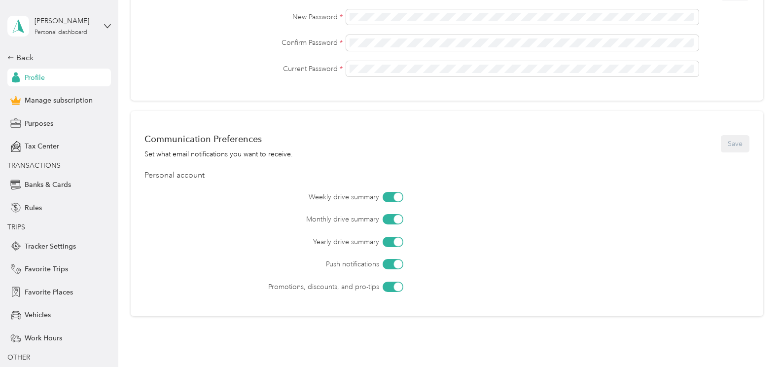
scroll to position [345, 0]
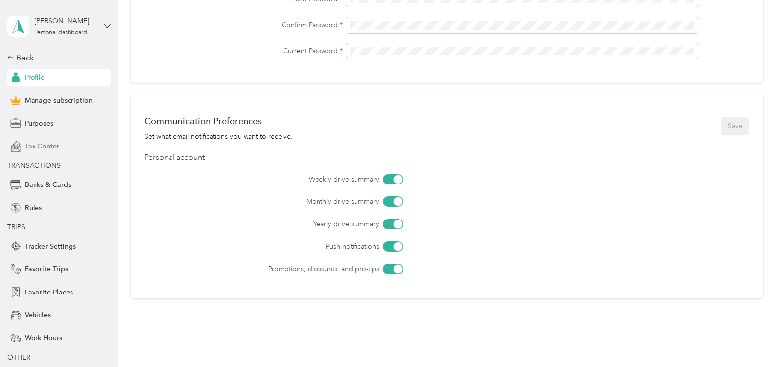
click at [27, 146] on span "Tax Center" at bounding box center [42, 146] width 35 height 10
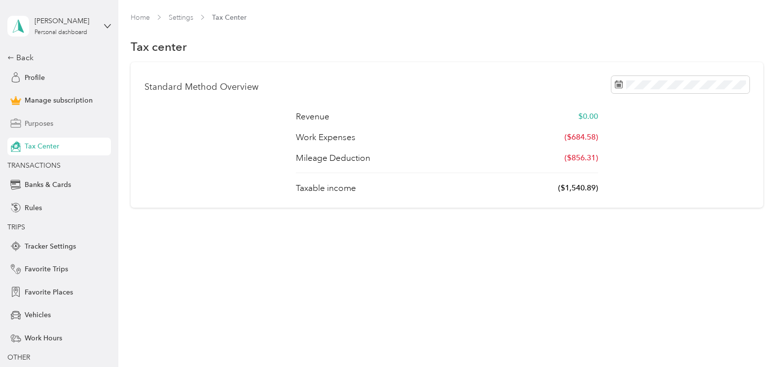
click at [40, 123] on span "Purposes" at bounding box center [39, 123] width 29 height 10
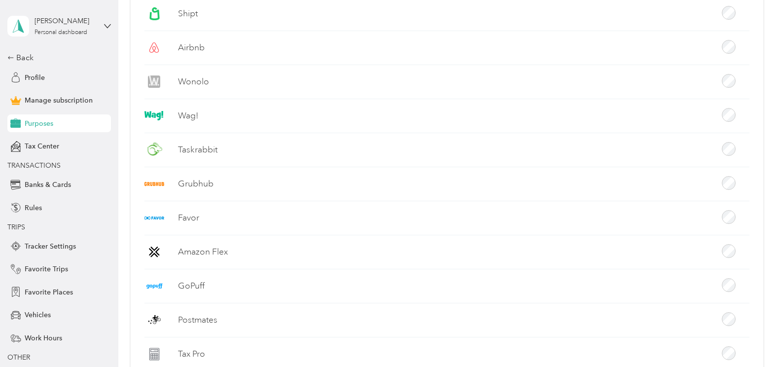
scroll to position [444, 0]
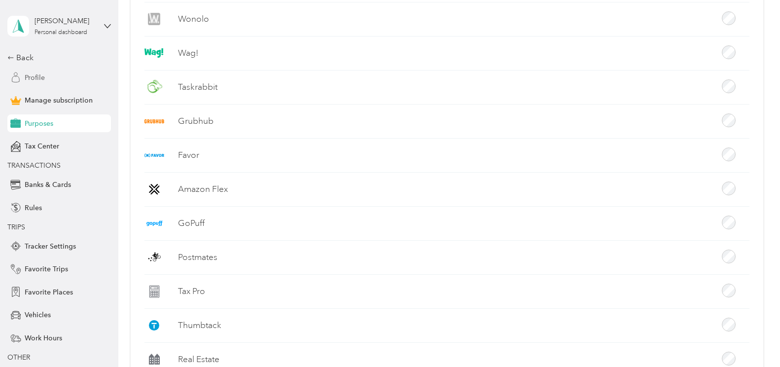
click at [29, 75] on span "Profile" at bounding box center [35, 77] width 20 height 10
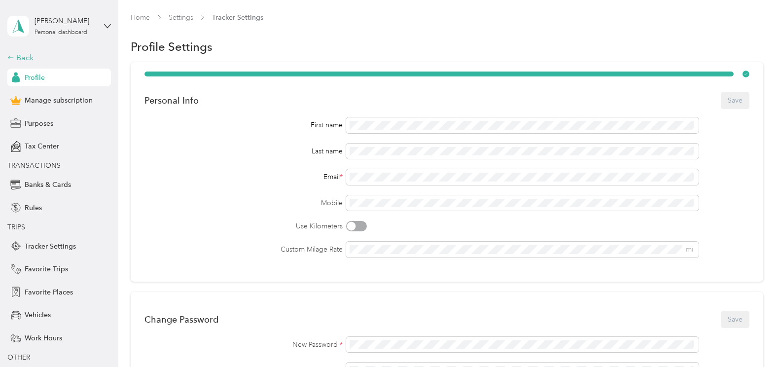
click at [24, 58] on div "Back" at bounding box center [56, 58] width 99 height 12
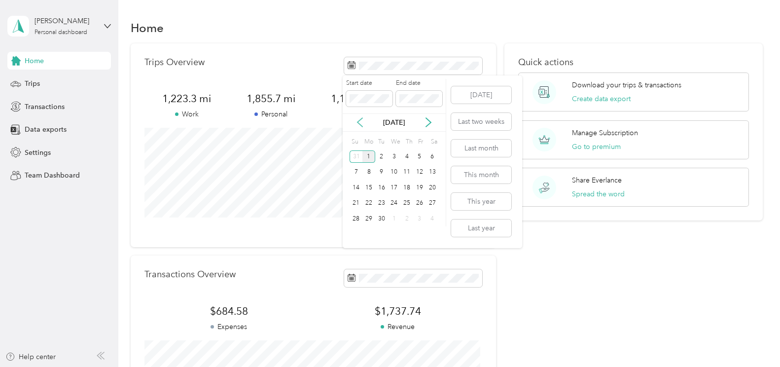
click at [359, 120] on icon at bounding box center [360, 122] width 10 height 10
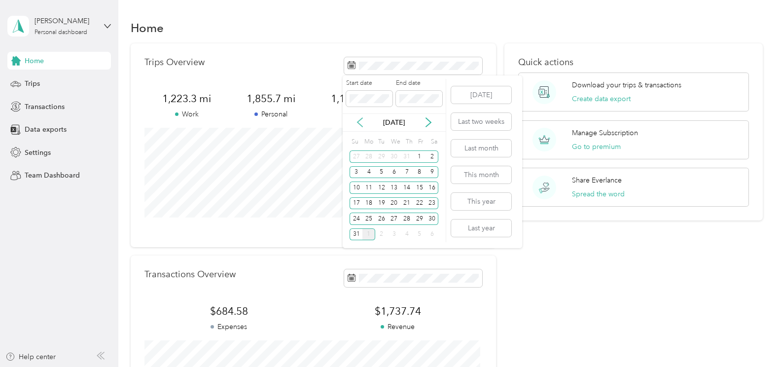
click at [359, 120] on icon at bounding box center [360, 122] width 10 height 10
click at [382, 158] on div "1" at bounding box center [381, 156] width 13 height 12
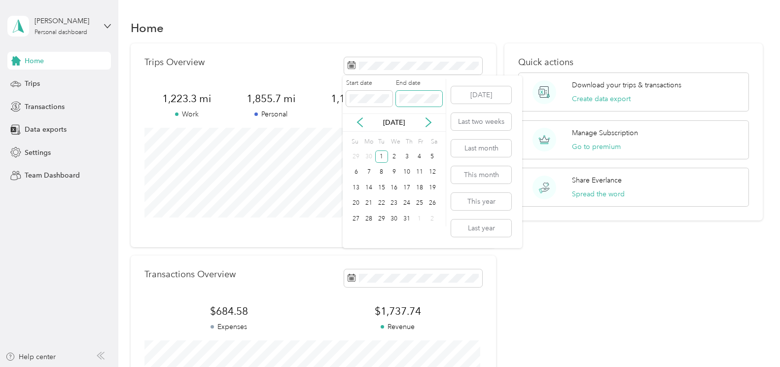
click at [439, 99] on span at bounding box center [419, 99] width 46 height 16
click at [428, 120] on icon at bounding box center [428, 122] width 5 height 9
click at [368, 156] on div "1" at bounding box center [368, 156] width 13 height 12
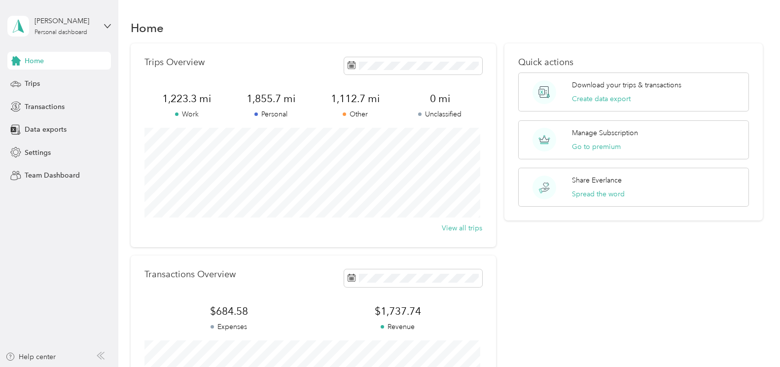
click at [103, 24] on div "[PERSON_NAME] Personal dashboard" at bounding box center [59, 26] width 104 height 35
click at [47, 79] on div "Log out" at bounding box center [35, 76] width 38 height 10
